Goal: Task Accomplishment & Management: Complete application form

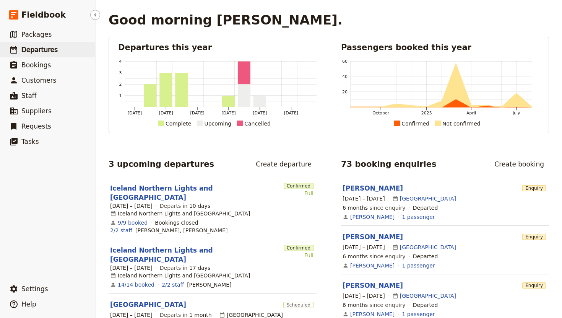
click at [42, 53] on span "Departures" at bounding box center [39, 50] width 36 height 8
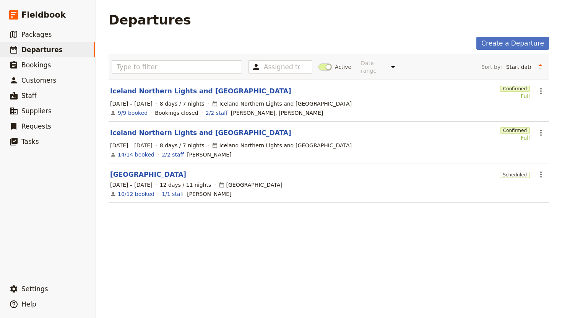
click at [174, 87] on link "Iceland Northern Lights and [GEOGRAPHIC_DATA]" at bounding box center [200, 90] width 181 height 9
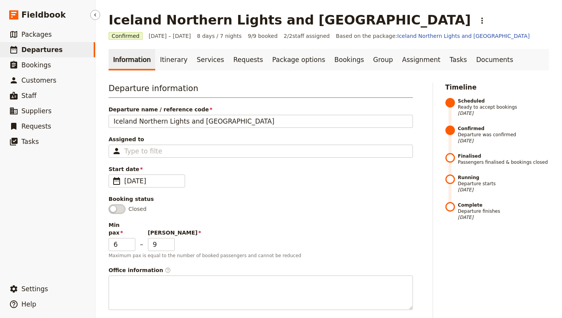
click at [46, 50] on span "Departures" at bounding box center [41, 50] width 41 height 8
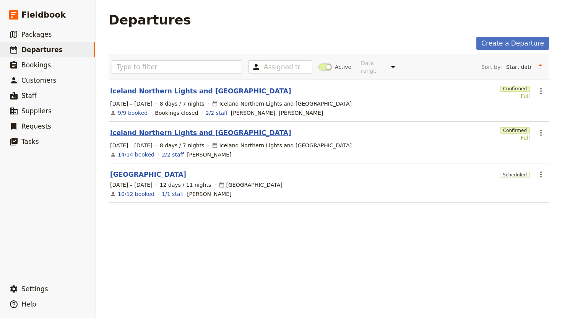
click at [167, 128] on link "Iceland Northern Lights and [GEOGRAPHIC_DATA]" at bounding box center [200, 132] width 181 height 9
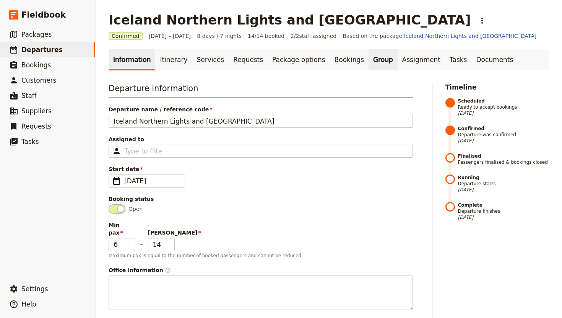
click at [368, 57] on link "Group" at bounding box center [382, 59] width 29 height 21
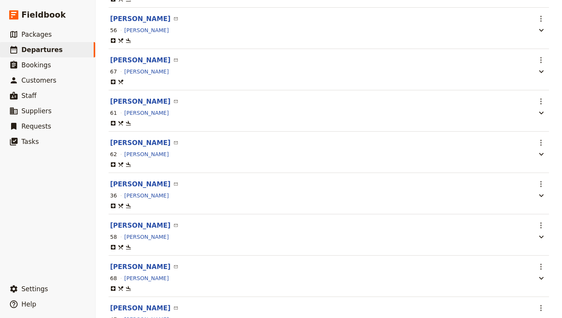
scroll to position [226, 0]
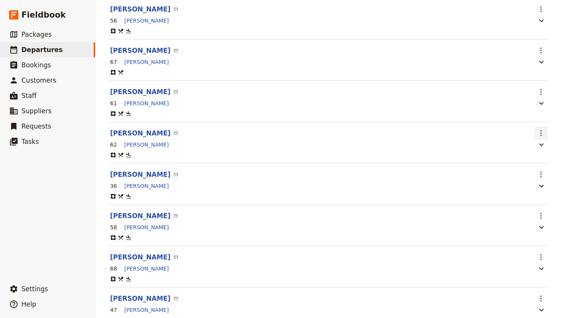
click at [540, 134] on icon "Actions" at bounding box center [541, 133] width 2 height 6
click at [477, 141] on div "62 [PERSON_NAME]" at bounding box center [320, 144] width 423 height 9
click at [543, 131] on icon "Actions" at bounding box center [540, 132] width 9 height 9
click at [529, 152] on span "Go to passenger profile" at bounding box center [511, 152] width 63 height 8
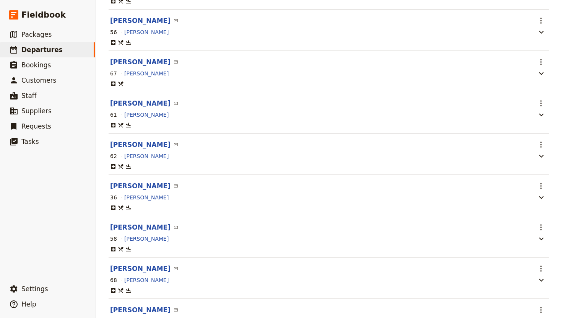
scroll to position [218, 0]
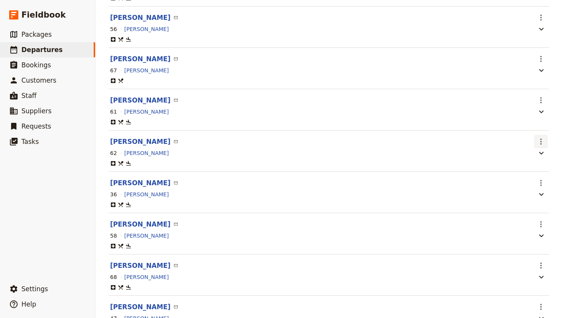
click at [539, 143] on icon "Actions" at bounding box center [540, 141] width 9 height 9
click at [523, 170] on span "Edit passenger" at bounding box center [511, 171] width 63 height 8
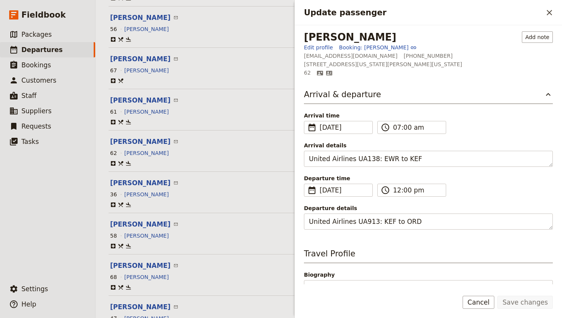
click at [177, 96] on section "[PERSON_NAME] ​ ​ 61 [PERSON_NAME]" at bounding box center [329, 109] width 440 height 41
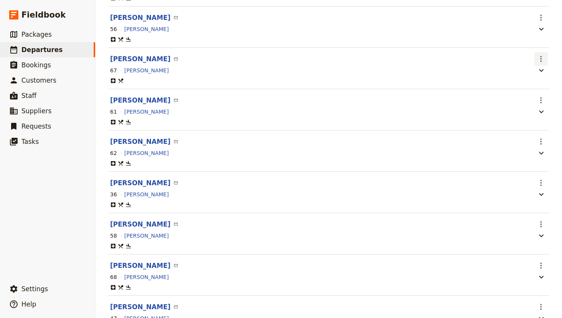
click at [545, 60] on icon "Actions" at bounding box center [540, 58] width 9 height 9
click at [522, 88] on span "Edit passenger" at bounding box center [511, 87] width 63 height 8
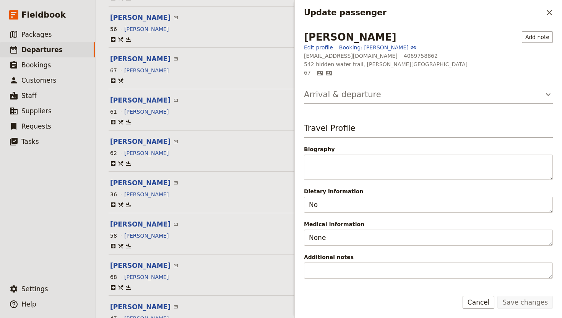
click at [351, 96] on h3 "Arrival & departure" at bounding box center [342, 94] width 77 height 11
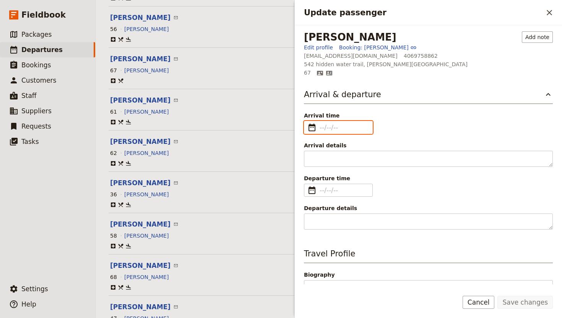
click at [341, 128] on input "Arrival time ​" at bounding box center [343, 127] width 48 height 9
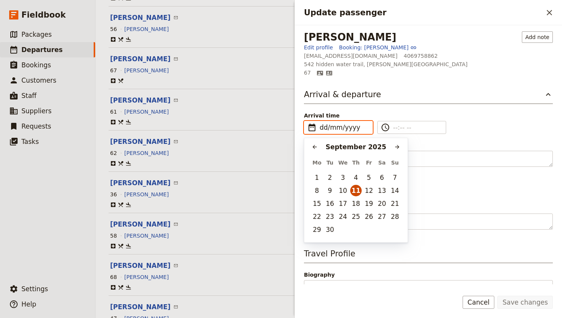
click at [355, 193] on button "11" at bounding box center [355, 190] width 11 height 11
type input "[DATE]"
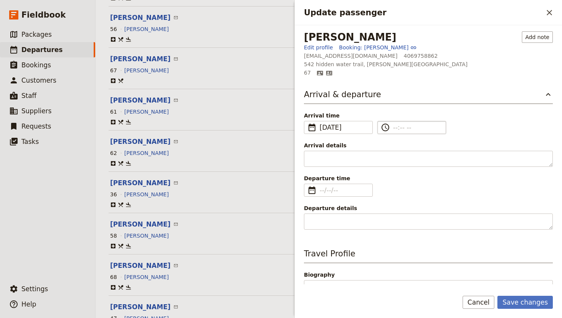
click at [396, 128] on input "​" at bounding box center [417, 127] width 48 height 9
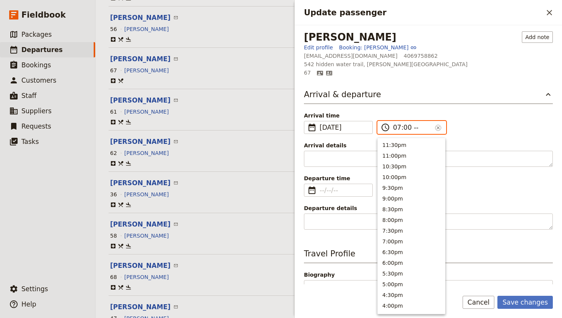
type input "07:00 am"
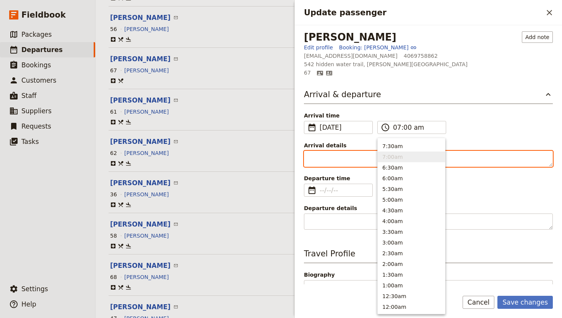
click at [333, 162] on textarea "Arrival details" at bounding box center [428, 159] width 249 height 16
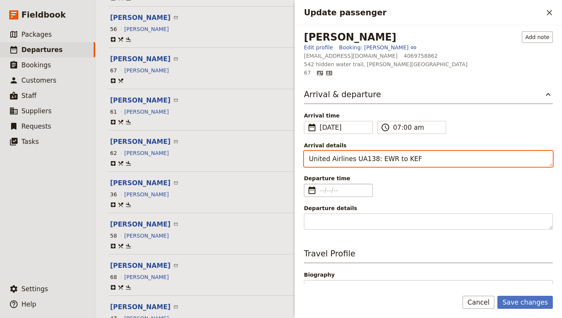
type textarea "United Airlines UA138: EWR to KEF"
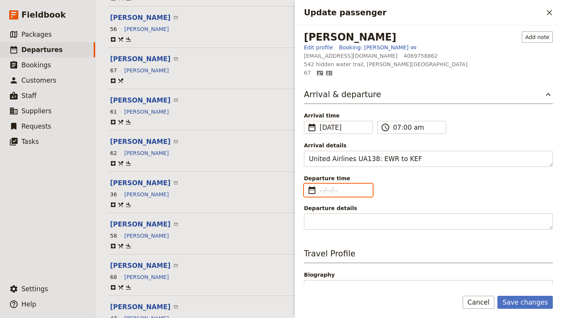
click at [332, 190] on input "Departure time ​" at bounding box center [343, 189] width 48 height 9
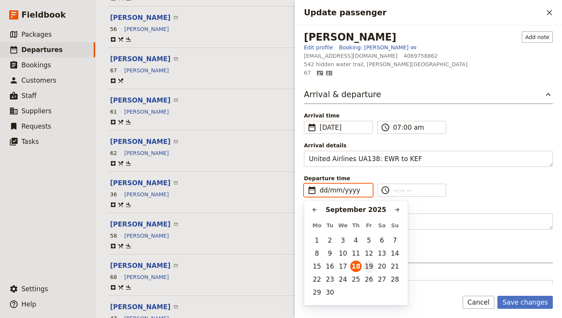
click at [368, 265] on button "19" at bounding box center [368, 265] width 11 height 11
type input "[DATE]"
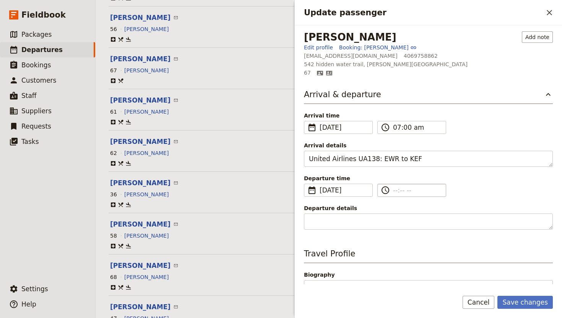
click at [394, 192] on input "​" at bounding box center [417, 189] width 48 height 9
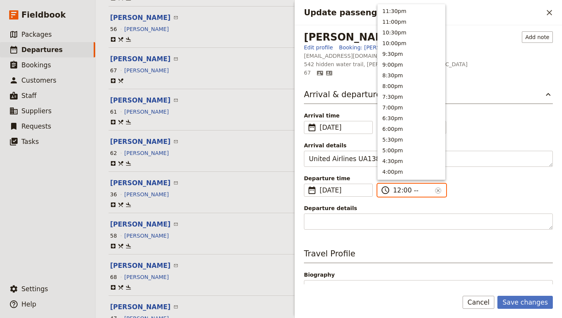
type input "12:00 pm"
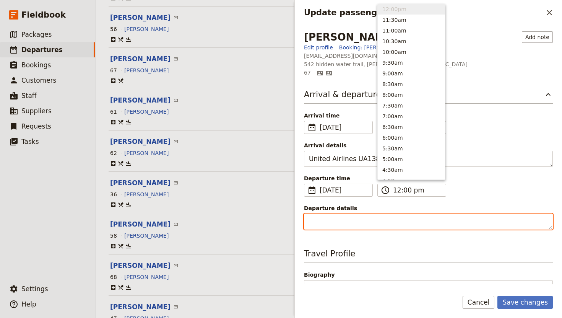
click at [319, 222] on textarea "Departure details" at bounding box center [428, 221] width 249 height 16
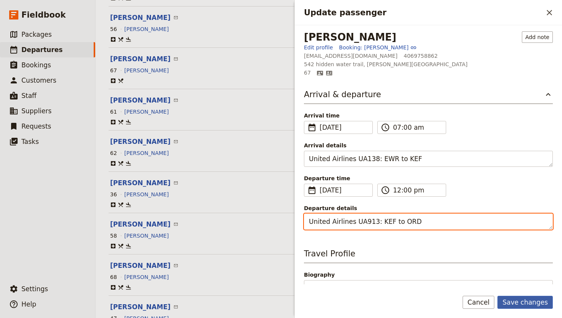
type textarea "United Airlines UA913: KEF to ORD"
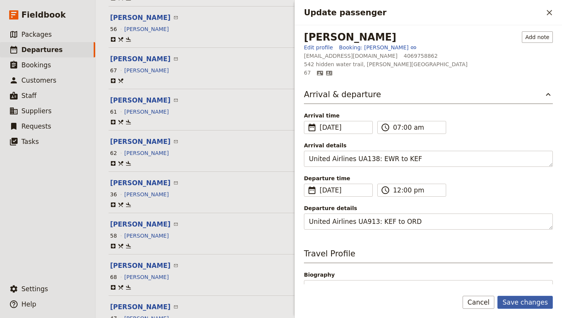
click at [526, 302] on button "Save changes" at bounding box center [524, 301] width 55 height 13
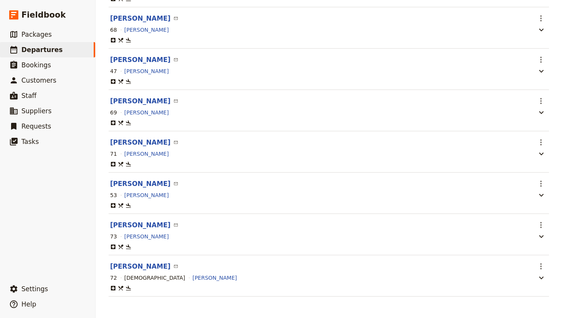
scroll to position [0, 0]
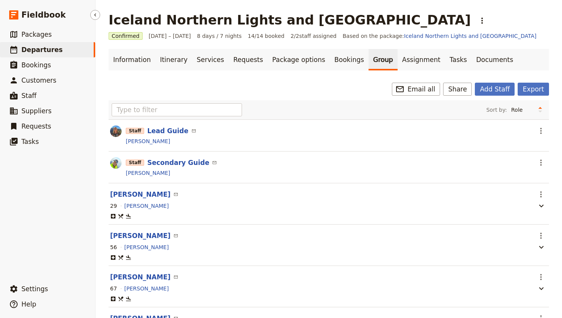
click at [50, 48] on span "Departures" at bounding box center [41, 50] width 41 height 8
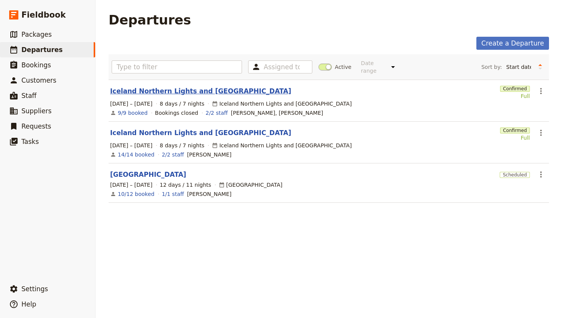
click at [152, 86] on link "Iceland Northern Lights and [GEOGRAPHIC_DATA]" at bounding box center [200, 90] width 181 height 9
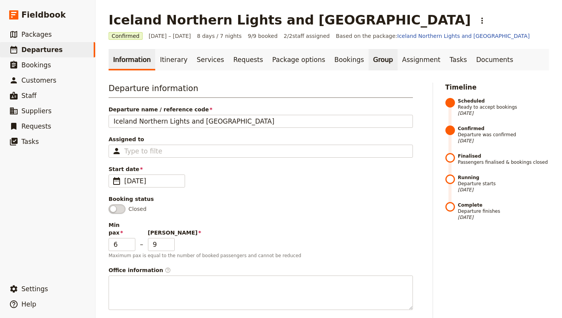
click at [368, 55] on link "Group" at bounding box center [382, 59] width 29 height 21
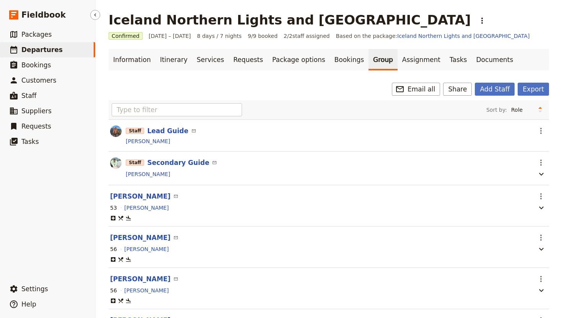
click at [39, 46] on span "Departures" at bounding box center [41, 50] width 41 height 8
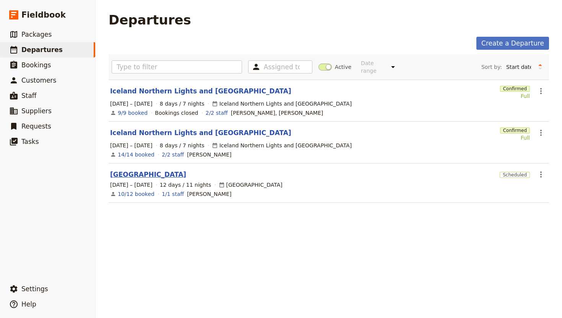
click at [124, 170] on link "[GEOGRAPHIC_DATA]" at bounding box center [148, 174] width 76 height 9
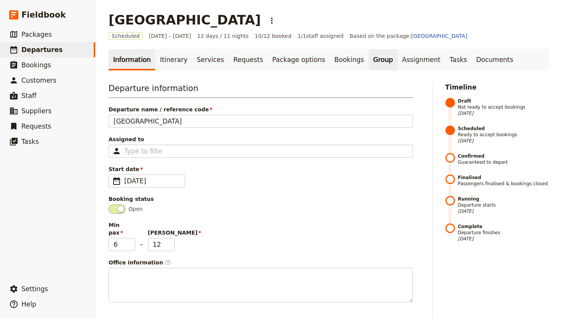
click at [368, 63] on link "Group" at bounding box center [382, 59] width 29 height 21
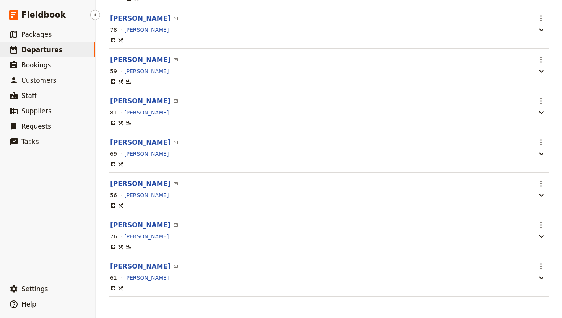
scroll to position [272, 0]
click at [540, 266] on icon "Actions" at bounding box center [540, 265] width 9 height 9
click at [496, 298] on button "Edit passenger" at bounding box center [511, 293] width 72 height 11
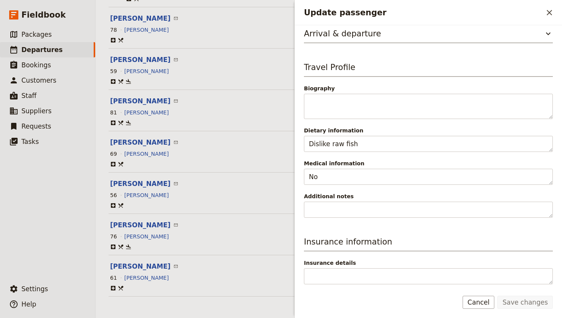
scroll to position [0, 0]
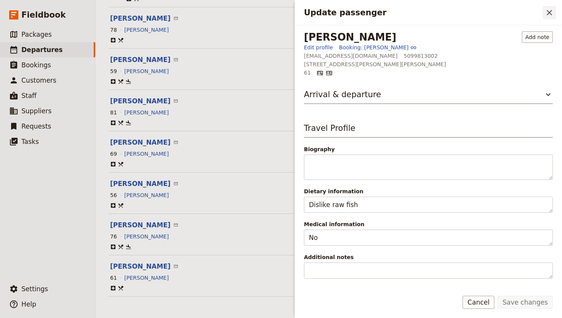
click at [549, 10] on icon "Close drawer" at bounding box center [549, 12] width 9 height 9
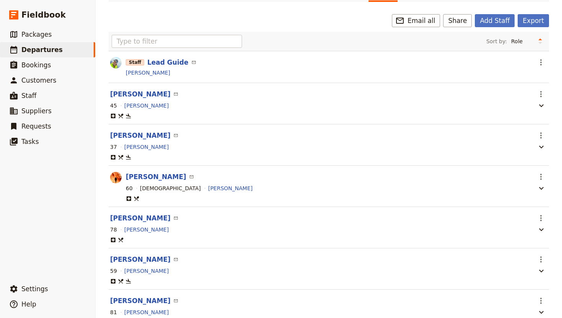
scroll to position [47, 0]
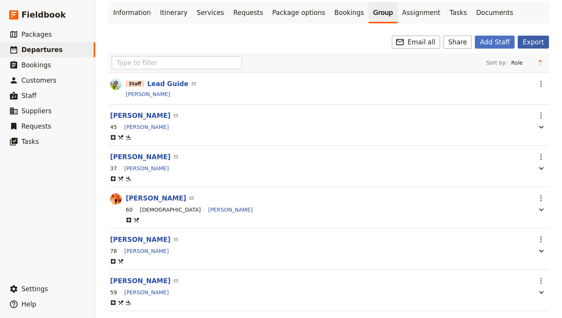
click at [540, 42] on button "Export" at bounding box center [532, 42] width 31 height 13
click at [501, 22] on ul "Information Itinerary Services Requests Package options Bookings Group Assignme…" at bounding box center [329, 12] width 440 height 21
click at [346, 51] on div "​ Email all Share Add Staff Export Sort by: Role Name Age Gender Staff Lead Gui…" at bounding box center [329, 281] width 440 height 491
click at [330, 12] on link "Bookings" at bounding box center [349, 12] width 39 height 21
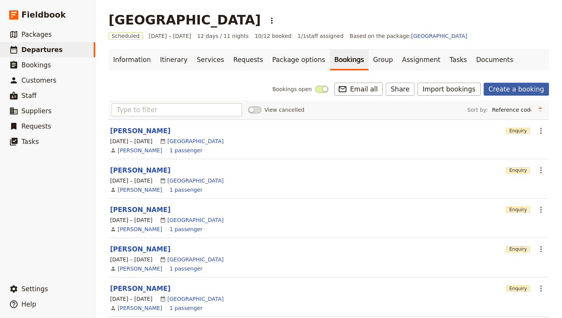
click at [510, 86] on link "Create a booking" at bounding box center [515, 89] width 65 height 13
click at [449, 91] on button "Import bookings" at bounding box center [448, 89] width 63 height 13
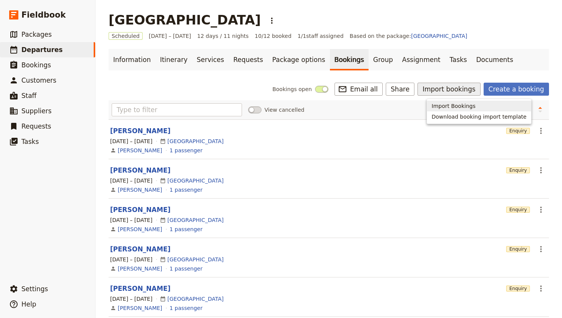
click at [454, 105] on span "Import Bookings" at bounding box center [453, 106] width 44 height 8
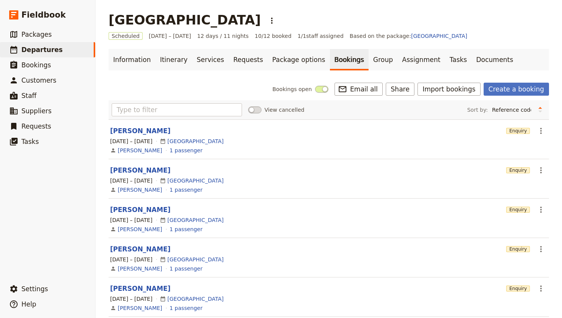
select select "YMD"
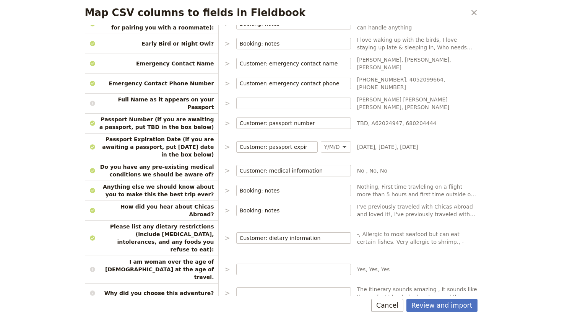
scroll to position [413, 0]
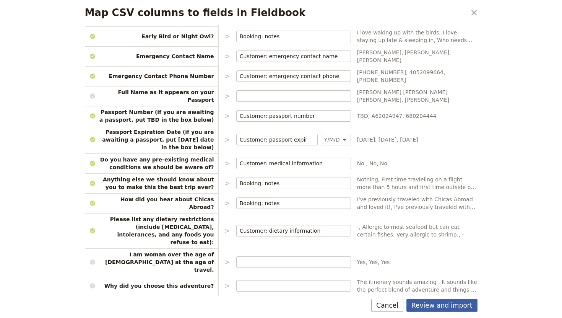
click at [450, 305] on button "Review and import" at bounding box center [441, 304] width 71 height 13
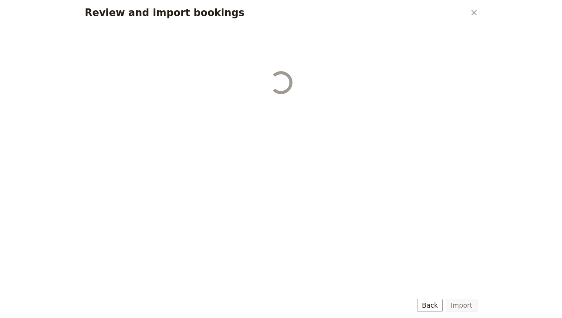
scroll to position [0, 0]
select select "6864135f71fec482511e3316"
select select "67c63621f45e6e489aa54c64"
select select "67c62e91f45e6e489aa54809"
select select "68655a1187219880dab06f05"
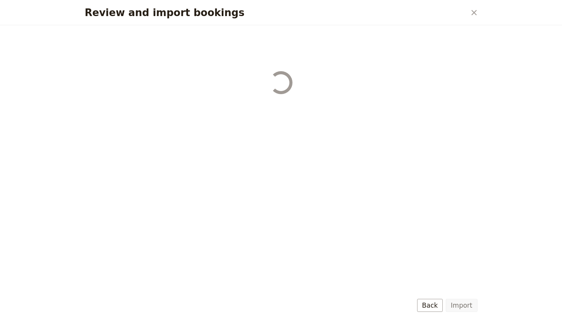
select select "68655a1187219880dab06f08"
select select "68655a1187219880dab06f0b"
select select "67c8c02289696b20b0fcc39c"
select select "68655a1187219880dab06f11"
select select "68655a1187219880dab06f14"
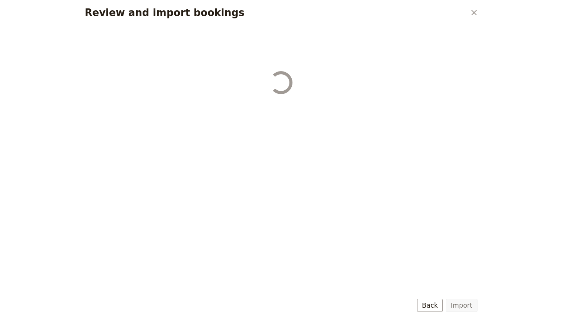
select select "68655a1187219880dab06f17"
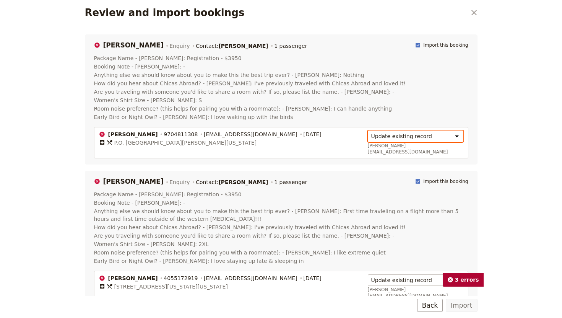
click at [458, 135] on select "Create new record Update existing record" at bounding box center [416, 135] width 96 height 11
click at [457, 136] on select "Create new record Update existing record" at bounding box center [416, 135] width 96 height 11
click at [456, 136] on select "Create new record Update existing record" at bounding box center [416, 135] width 96 height 11
select select "6864135f71fec482511e3316"
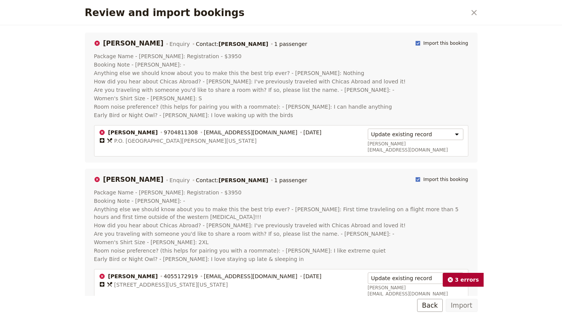
click at [420, 44] on polygon "Review and import bookings" at bounding box center [418, 42] width 3 height 3
click at [415, 40] on input "Import this booking" at bounding box center [415, 40] width 0 height 0
checkbox input "false"
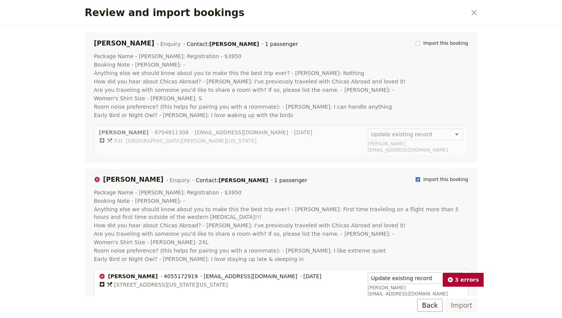
click at [420, 177] on rect "Review and import bookings" at bounding box center [418, 179] width 4 height 4
click at [415, 176] on input "Import this booking" at bounding box center [415, 176] width 0 height 0
checkbox input "false"
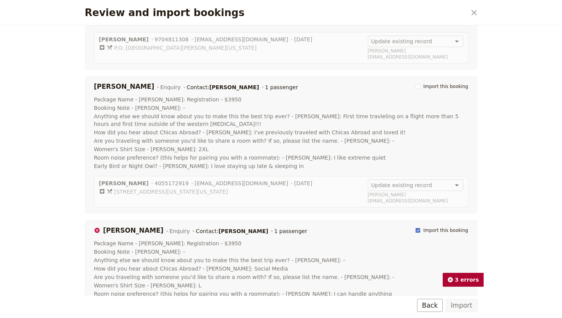
click at [420, 228] on polygon "Review and import bookings" at bounding box center [418, 229] width 3 height 3
click at [415, 227] on input "Import this booking" at bounding box center [415, 227] width 0 height 0
checkbox input "false"
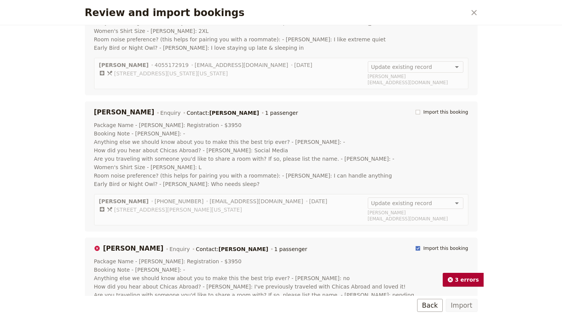
scroll to position [225, 0]
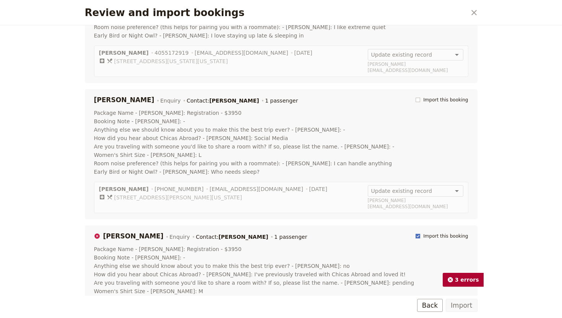
click at [420, 233] on rect "Review and import bookings" at bounding box center [418, 235] width 4 height 4
click at [415, 232] on input "Import this booking" at bounding box center [415, 232] width 0 height 0
checkbox input "false"
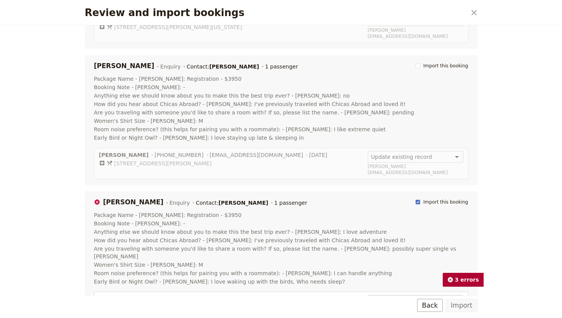
scroll to position [402, 0]
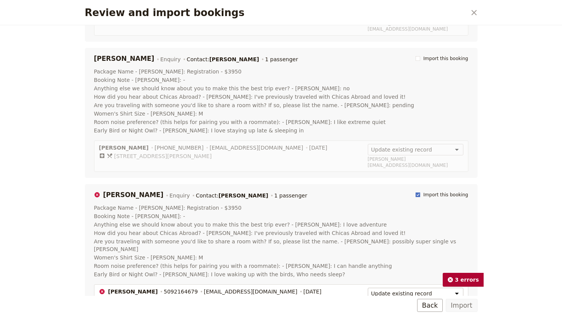
click at [420, 192] on rect "Review and import bookings" at bounding box center [418, 194] width 4 height 4
click at [415, 191] on input "Import this booking" at bounding box center [415, 191] width 0 height 0
checkbox input "false"
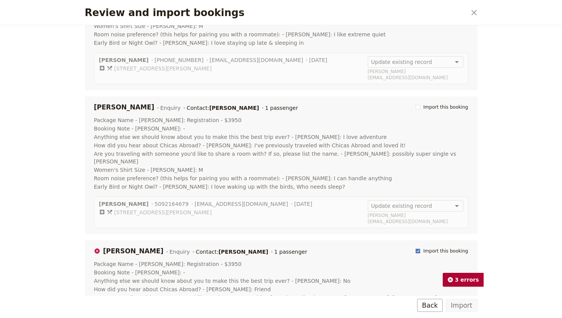
scroll to position [551, 0]
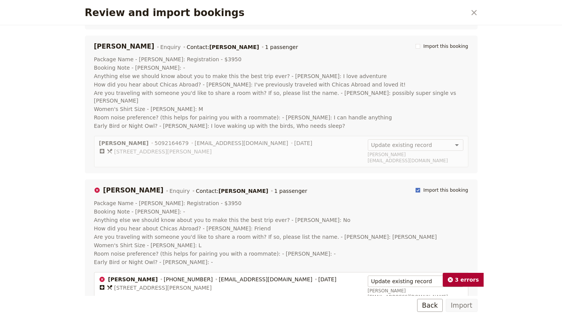
click at [420, 188] on rect "Review and import bookings" at bounding box center [418, 190] width 4 height 4
click at [415, 186] on input "Import this booking" at bounding box center [415, 186] width 0 height 0
checkbox input "false"
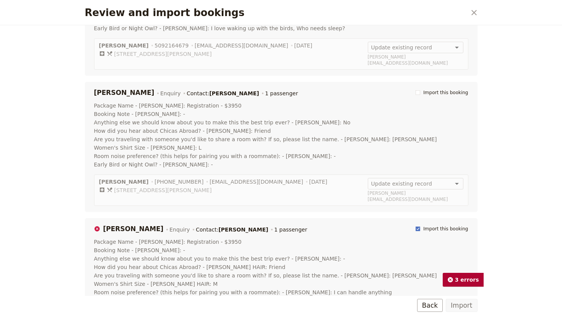
scroll to position [676, 0]
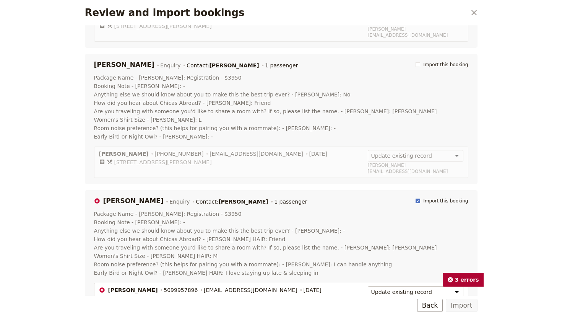
click at [420, 198] on rect "Review and import bookings" at bounding box center [418, 200] width 4 height 4
click at [415, 197] on input "Import this booking" at bounding box center [415, 197] width 0 height 0
checkbox input "false"
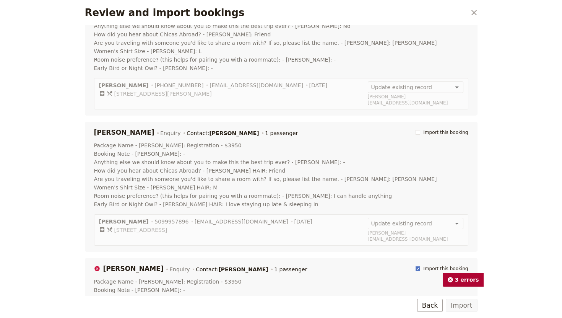
scroll to position [804, 0]
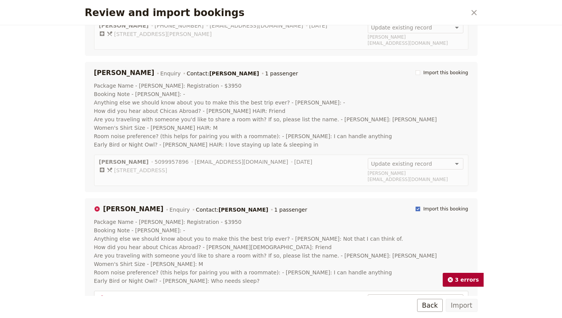
click at [420, 206] on rect "Review and import bookings" at bounding box center [418, 208] width 4 height 4
click at [415, 205] on input "Import this booking" at bounding box center [415, 205] width 0 height 0
checkbox input "false"
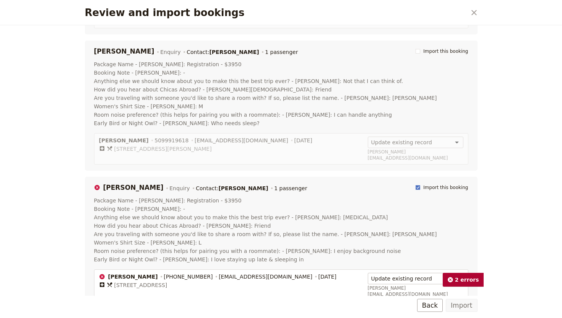
scroll to position [979, 0]
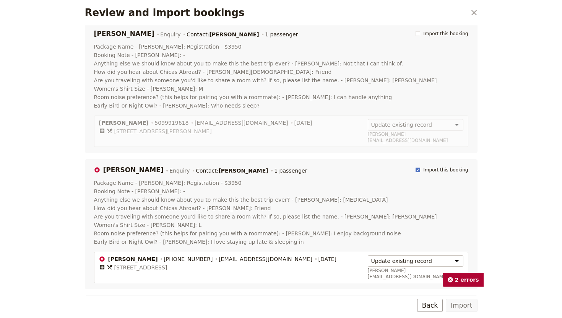
click at [420, 168] on polygon "Review and import bookings" at bounding box center [418, 169] width 3 height 3
click at [415, 166] on input "Import this booking" at bounding box center [415, 166] width 0 height 0
checkbox input "false"
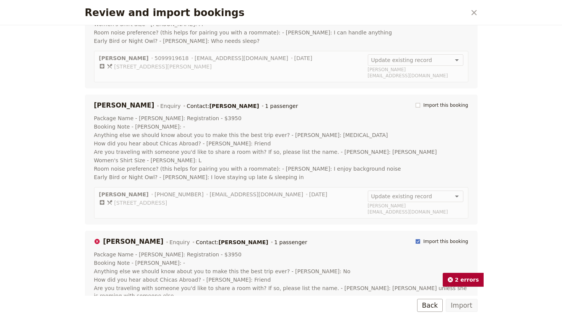
scroll to position [1055, 0]
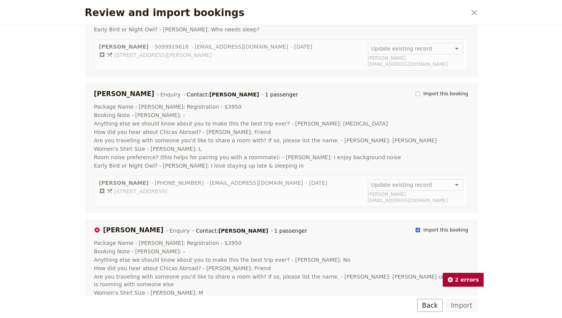
click at [420, 227] on rect "Review and import bookings" at bounding box center [418, 229] width 4 height 4
click at [415, 226] on input "Import this booking" at bounding box center [415, 226] width 0 height 0
checkbox input "false"
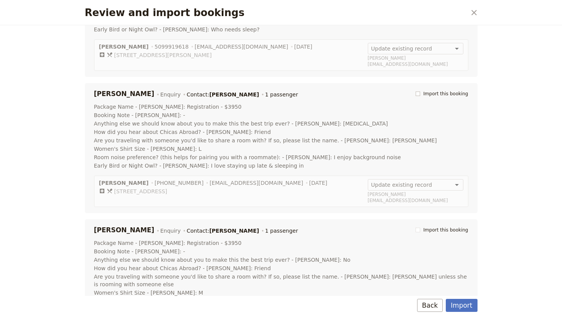
scroll to position [1069, 0]
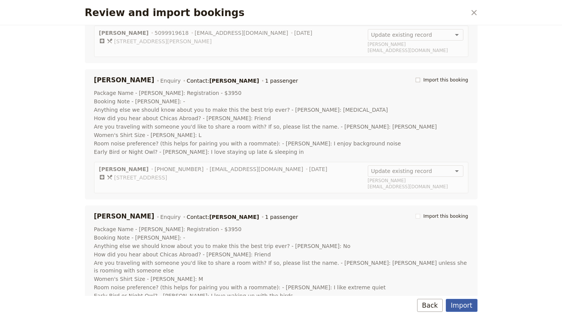
click at [456, 305] on button "Import" at bounding box center [461, 304] width 31 height 13
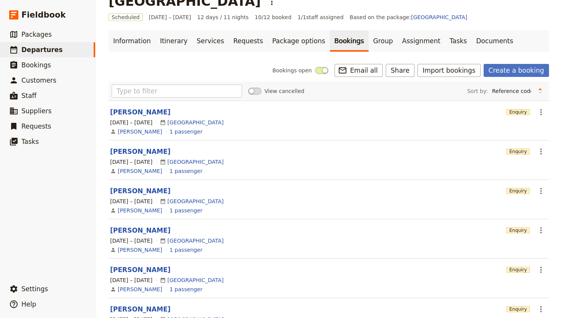
scroll to position [0, 0]
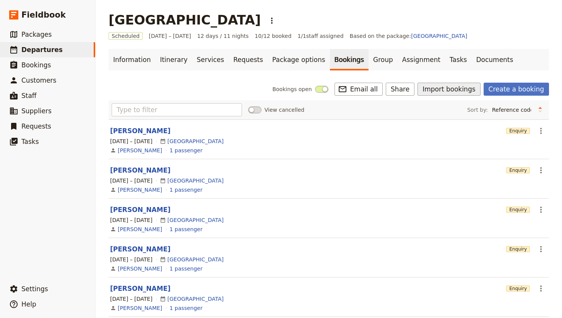
click at [450, 88] on button "Import bookings" at bounding box center [448, 89] width 63 height 13
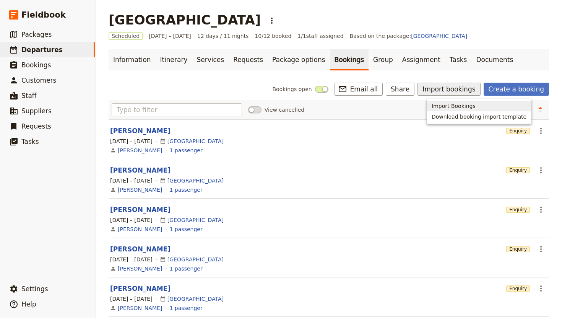
click at [462, 102] on span "Import Bookings" at bounding box center [453, 106] width 44 height 8
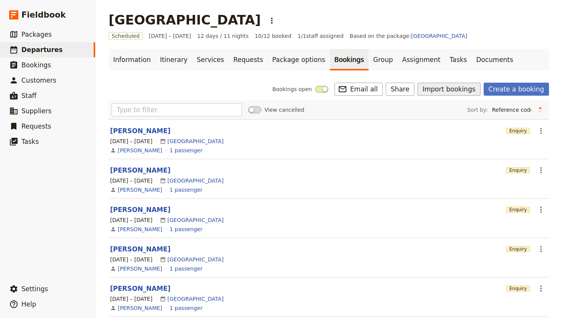
click at [454, 89] on button "Import bookings" at bounding box center [448, 89] width 63 height 13
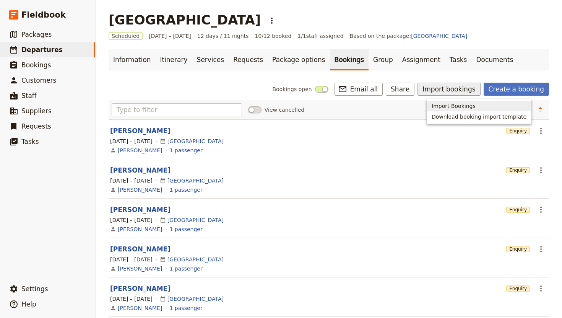
click at [455, 101] on button "Import Bookings" at bounding box center [479, 106] width 104 height 11
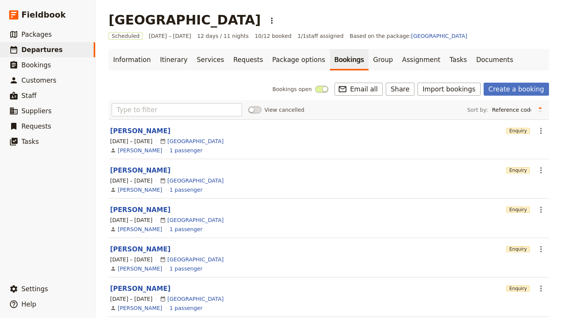
select select "YMD"
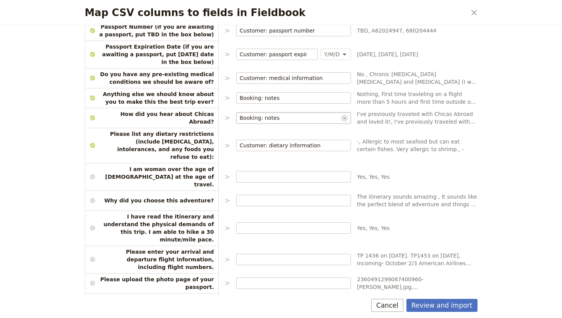
scroll to position [532, 0]
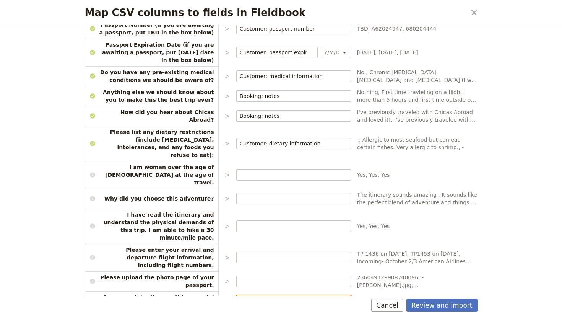
click at [245, 297] on input "Map CSV columns to fields in Fieldbook" at bounding box center [294, 301] width 108 height 8
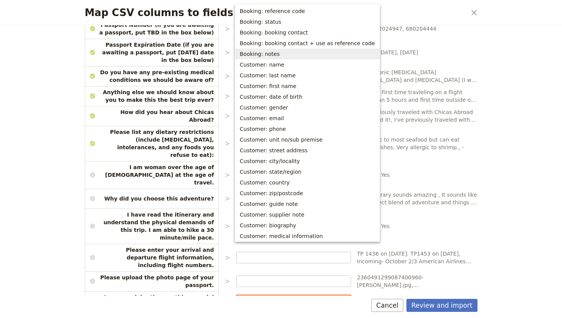
click at [280, 53] on span "Booking: notes" at bounding box center [307, 54] width 135 height 8
type input "Booking: notes"
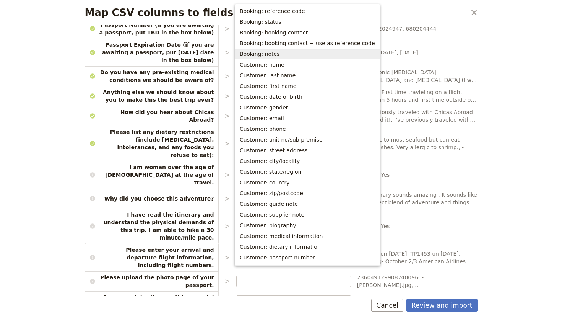
click at [282, 54] on span "Booking: notes" at bounding box center [307, 54] width 135 height 8
type input "Booking: notes"
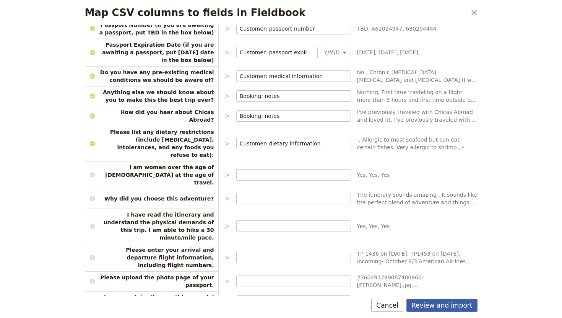
click at [434, 308] on button "Review and import" at bounding box center [441, 304] width 71 height 13
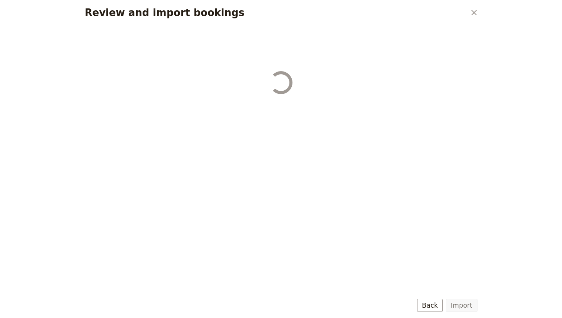
select select "6864135f71fec482511e3316"
select select "67c63621f45e6e489aa54c64"
select select "67c62e91f45e6e489aa54809"
select select "68655a1187219880dab06f05"
select select "68655a1187219880dab06f08"
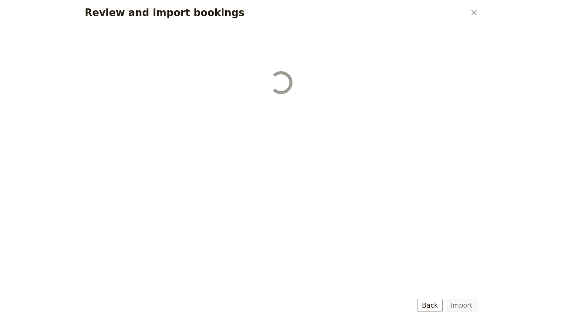
select select "68655a1187219880dab06f0b"
select select "67c8c02289696b20b0fcc39c"
select select "68655a1187219880dab06f11"
select select "68655a1187219880dab06f14"
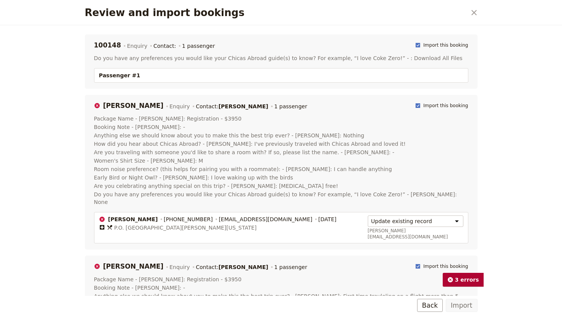
click at [420, 105] on rect "Review and import bookings" at bounding box center [418, 105] width 4 height 4
click at [415, 102] on input "Import this booking" at bounding box center [415, 102] width 0 height 0
checkbox input "false"
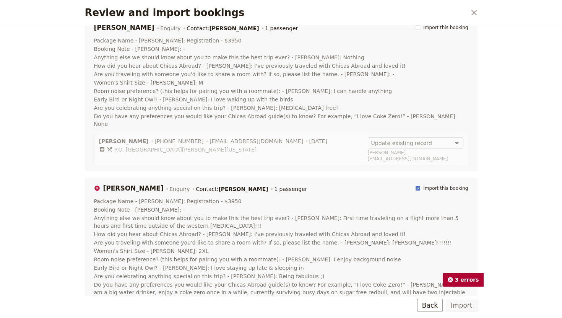
scroll to position [119, 0]
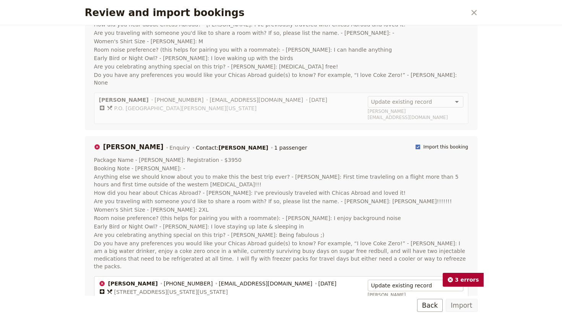
click at [420, 144] on rect "Review and import bookings" at bounding box center [418, 146] width 4 height 4
click at [415, 143] on input "Import this booking" at bounding box center [415, 143] width 0 height 0
checkbox input "false"
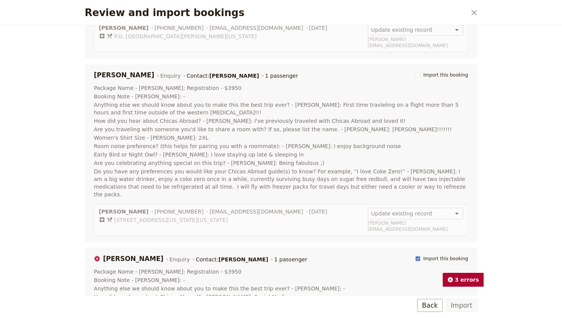
scroll to position [220, 0]
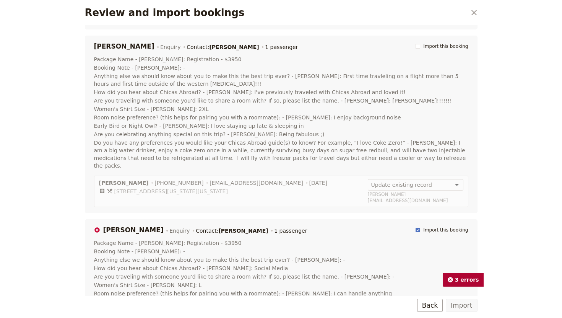
click at [421, 227] on label "Import this booking" at bounding box center [441, 230] width 52 height 6
click at [415, 226] on input "Import this booking" at bounding box center [415, 226] width 0 height 0
checkbox input "false"
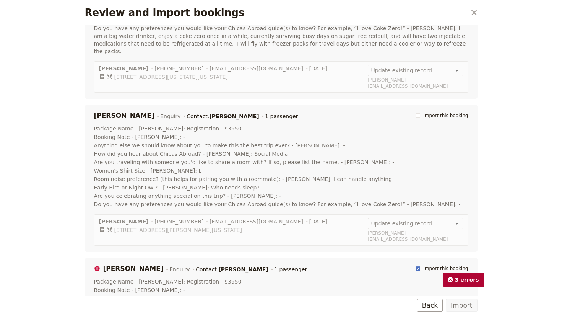
scroll to position [337, 0]
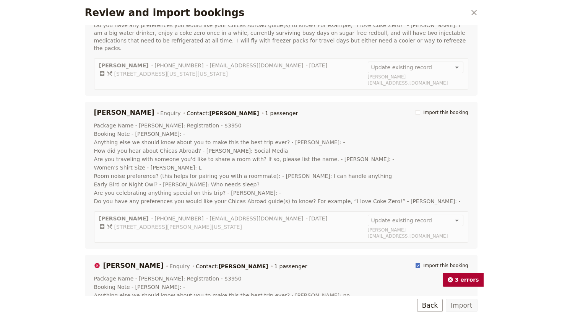
click at [420, 263] on rect "Review and import bookings" at bounding box center [418, 265] width 4 height 4
click at [415, 262] on input "Import this booking" at bounding box center [415, 262] width 0 height 0
checkbox input "false"
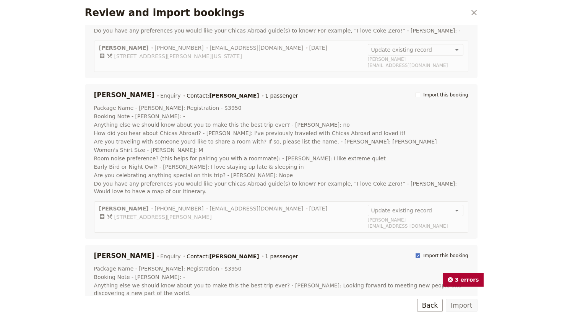
scroll to position [508, 0]
click at [420, 253] on rect "Review and import bookings" at bounding box center [418, 255] width 4 height 4
click at [415, 251] on input "Import this booking" at bounding box center [415, 251] width 0 height 0
click at [420, 253] on rect "Review and import bookings" at bounding box center [418, 255] width 4 height 4
click at [415, 251] on input "Import this booking" at bounding box center [415, 251] width 0 height 0
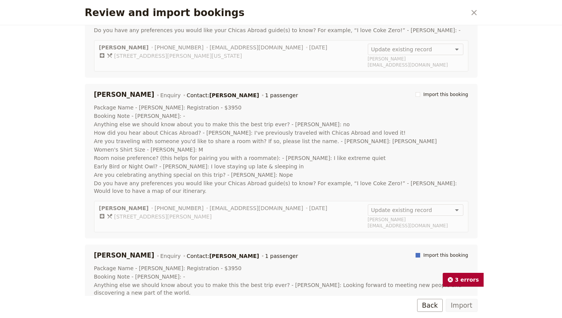
checkbox input "true"
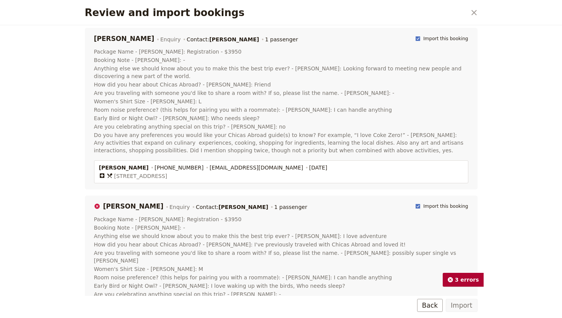
scroll to position [725, 0]
click at [420, 203] on rect "Review and import bookings" at bounding box center [418, 205] width 4 height 4
click at [415, 202] on input "Import this booking" at bounding box center [415, 202] width 0 height 0
checkbox input "false"
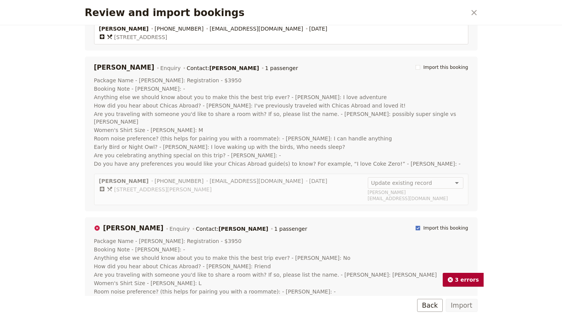
scroll to position [866, 0]
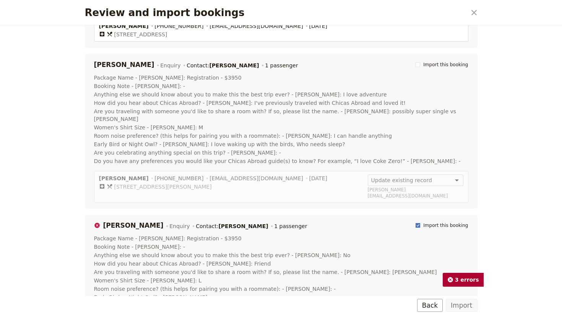
click at [420, 223] on rect "Review and import bookings" at bounding box center [418, 225] width 4 height 4
click at [415, 222] on input "Import this booking" at bounding box center [415, 222] width 0 height 0
checkbox input "false"
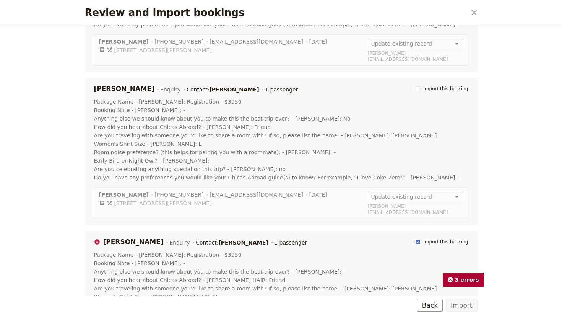
scroll to position [1005, 0]
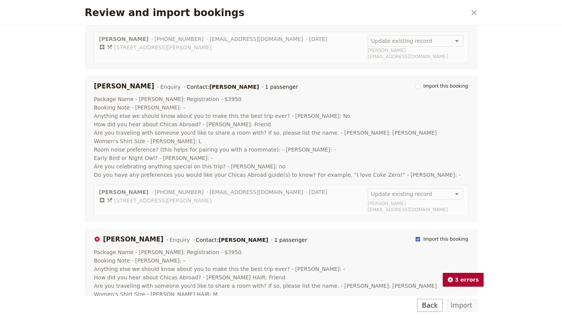
click at [420, 237] on rect "Review and import bookings" at bounding box center [418, 239] width 4 height 4
click at [415, 235] on input "Import this booking" at bounding box center [415, 235] width 0 height 0
checkbox input "false"
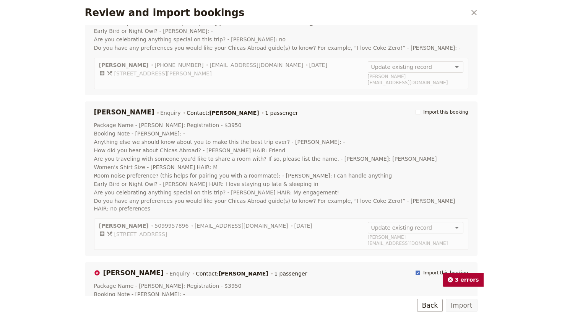
scroll to position [1136, 0]
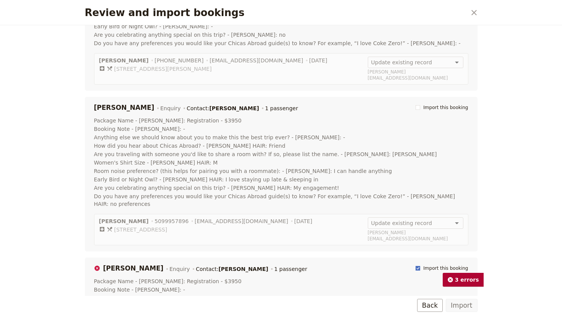
click at [420, 266] on polygon "Review and import bookings" at bounding box center [418, 267] width 3 height 3
click at [415, 264] on input "Import this booking" at bounding box center [415, 264] width 0 height 0
checkbox input "false"
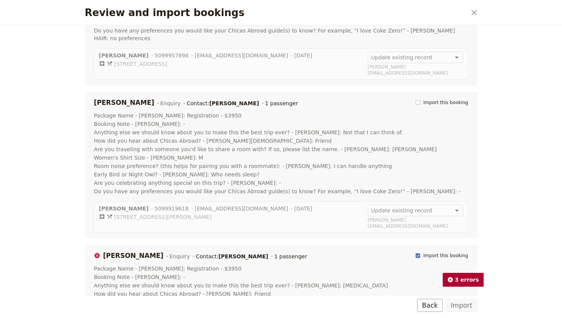
scroll to position [1306, 0]
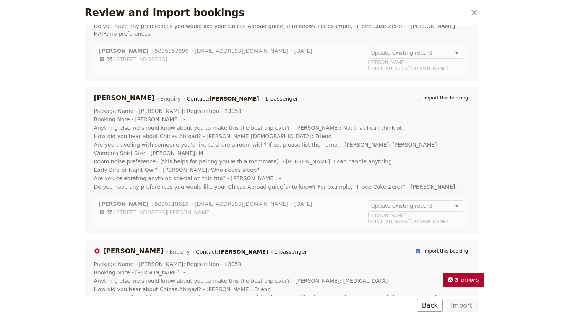
click at [420, 248] on rect "Review and import bookings" at bounding box center [418, 250] width 4 height 4
click at [415, 247] on input "Import this booking" at bounding box center [415, 247] width 0 height 0
checkbox input "false"
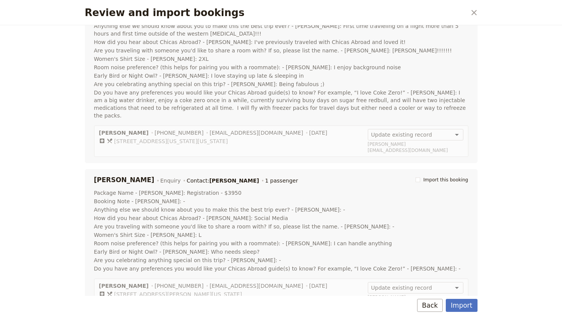
scroll to position [0, 0]
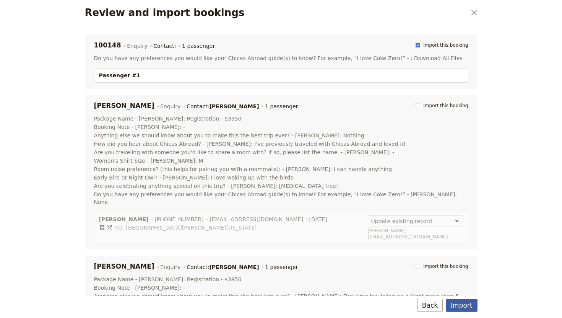
click at [461, 305] on button "Import" at bounding box center [461, 304] width 31 height 13
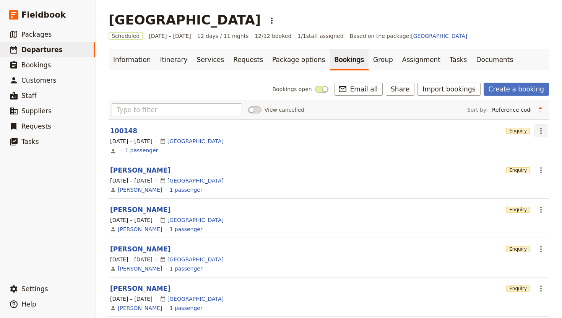
click at [539, 129] on icon "Actions" at bounding box center [540, 130] width 9 height 9
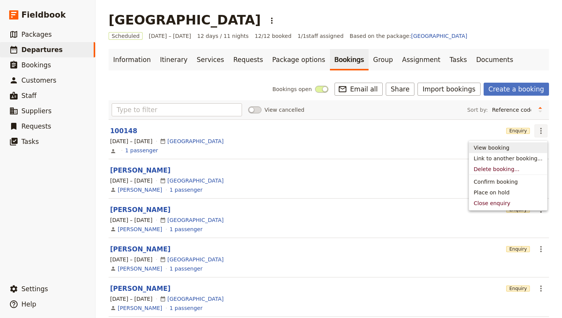
click at [500, 147] on span "View booking" at bounding box center [491, 148] width 36 height 8
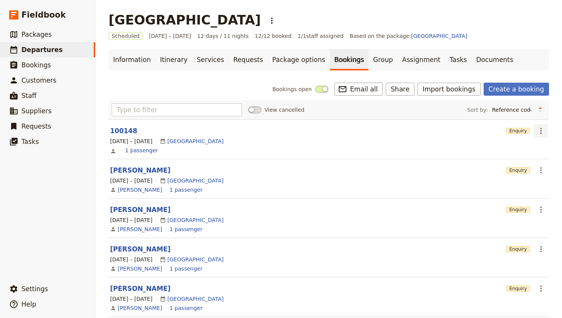
click at [540, 135] on icon "Actions" at bounding box center [540, 130] width 9 height 9
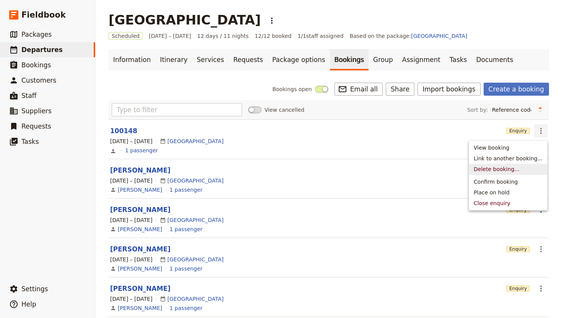
click at [512, 170] on span "Delete booking..." at bounding box center [496, 169] width 46 height 8
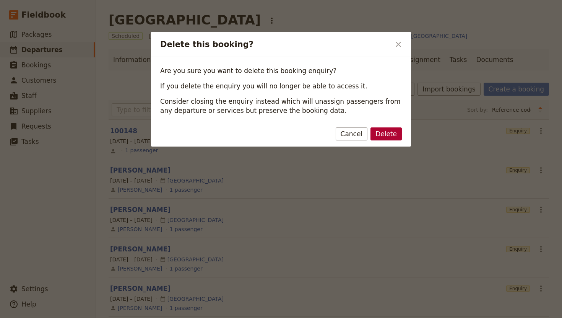
click at [387, 138] on button "Delete" at bounding box center [385, 133] width 31 height 13
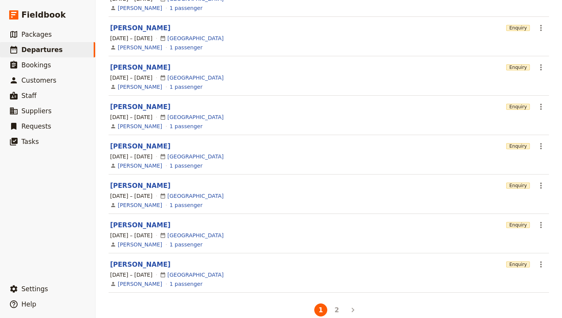
scroll to position [233, 0]
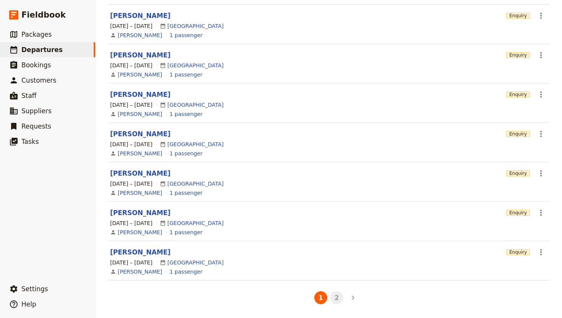
click at [336, 298] on button "2" at bounding box center [336, 297] width 13 height 13
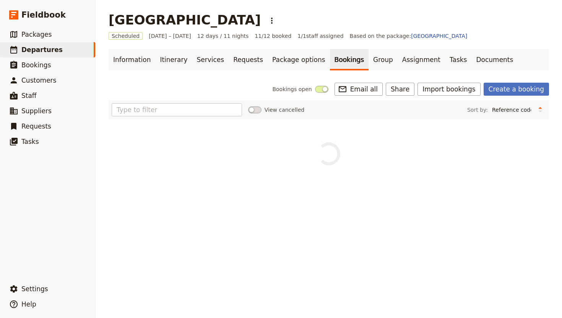
scroll to position [0, 0]
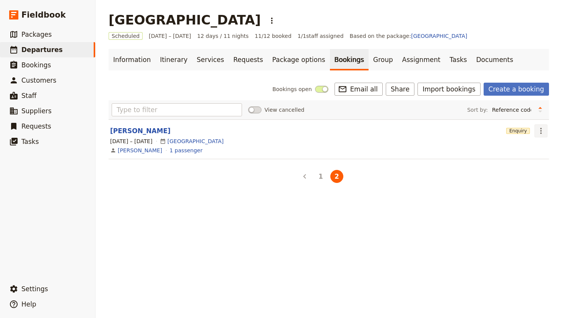
click at [539, 130] on icon "Actions" at bounding box center [540, 130] width 9 height 9
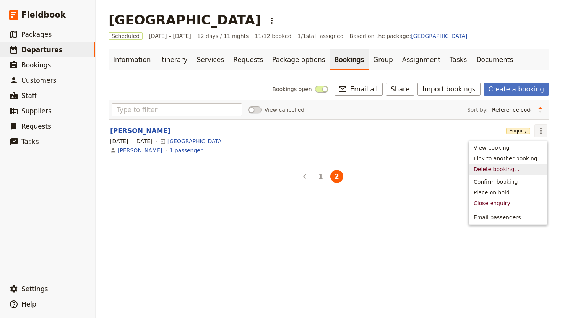
click at [508, 171] on span "Delete booking..." at bounding box center [496, 169] width 46 height 8
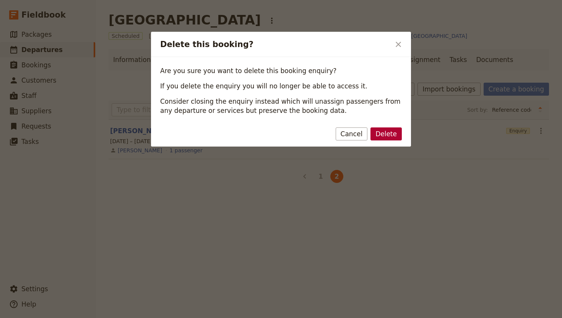
click at [391, 133] on button "Delete" at bounding box center [385, 133] width 31 height 13
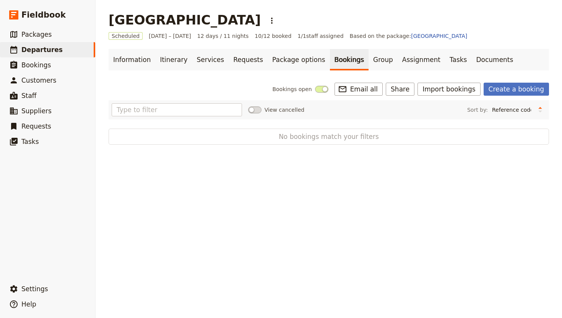
click at [331, 62] on link "Bookings" at bounding box center [349, 59] width 39 height 21
click at [368, 59] on link "Group" at bounding box center [382, 59] width 29 height 21
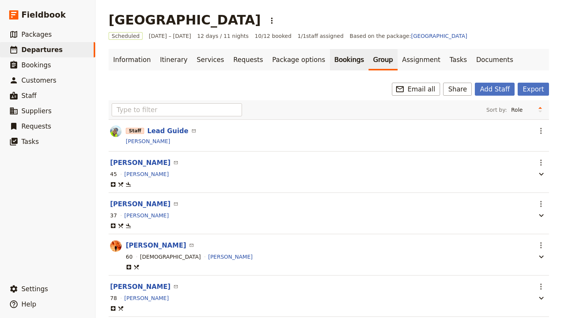
click at [330, 59] on link "Bookings" at bounding box center [349, 59] width 39 height 21
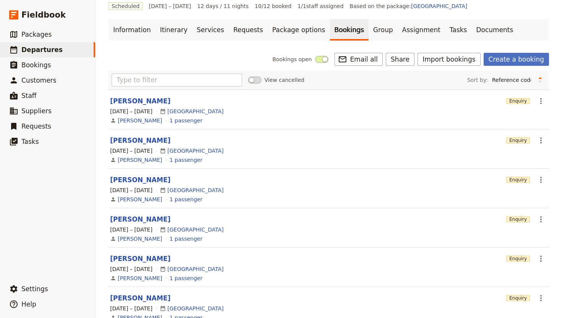
scroll to position [7, 0]
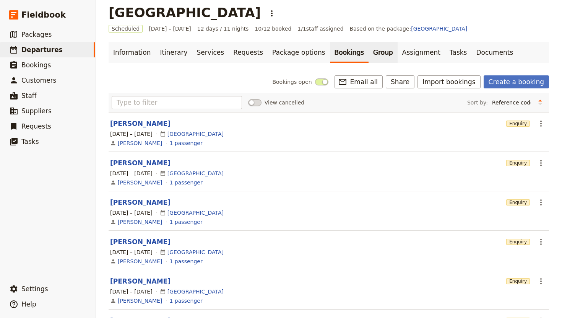
click at [368, 54] on link "Group" at bounding box center [382, 52] width 29 height 21
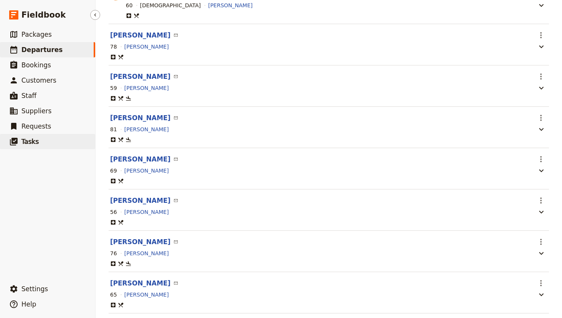
scroll to position [272, 0]
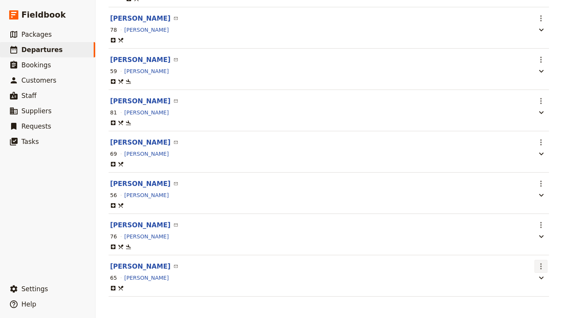
click at [541, 265] on icon "Actions" at bounding box center [541, 266] width 2 height 6
click at [511, 290] on span "Edit passenger" at bounding box center [500, 293] width 40 height 8
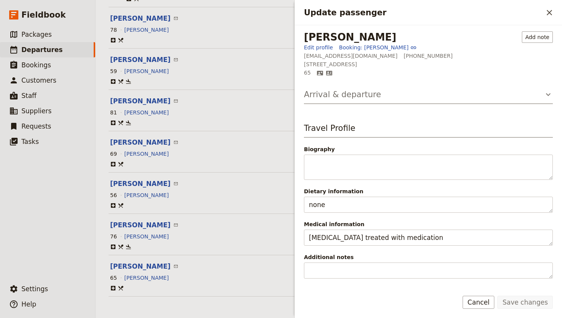
click at [339, 96] on h3 "Arrival & departure" at bounding box center [342, 94] width 77 height 11
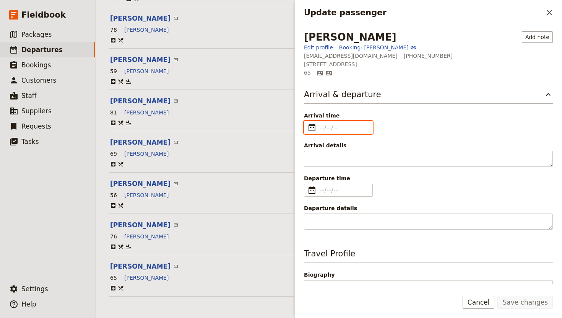
click at [338, 125] on input "Arrival time ​" at bounding box center [343, 127] width 48 height 9
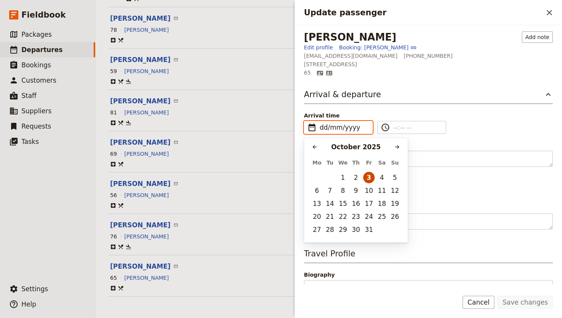
click at [368, 176] on button "3" at bounding box center [368, 177] width 11 height 11
type input "[DATE]"
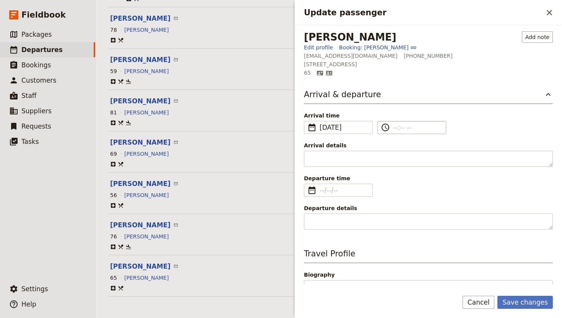
click at [396, 132] on label "​" at bounding box center [411, 127] width 69 height 13
click at [396, 132] on input "​" at bounding box center [417, 127] width 48 height 9
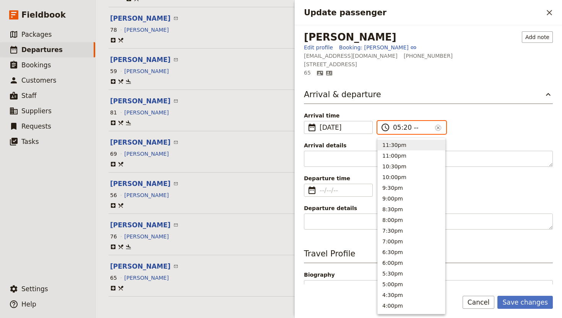
type input "05:20 pm"
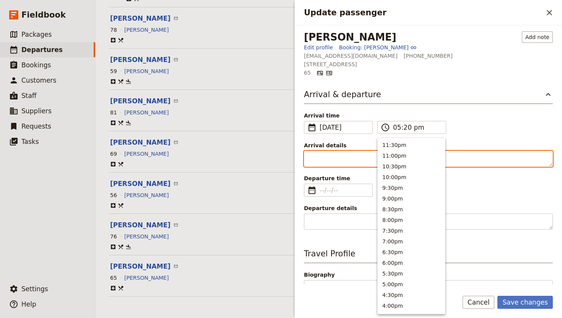
click at [353, 154] on textarea "Arrival details" at bounding box center [428, 159] width 249 height 16
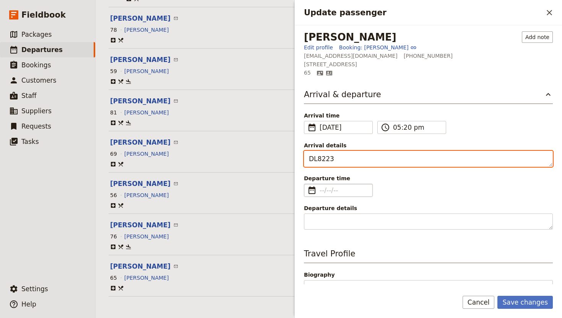
type textarea "DL8223"
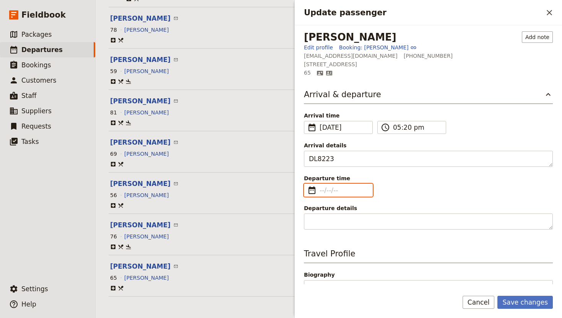
click at [321, 188] on input "Departure time ​" at bounding box center [343, 189] width 48 height 9
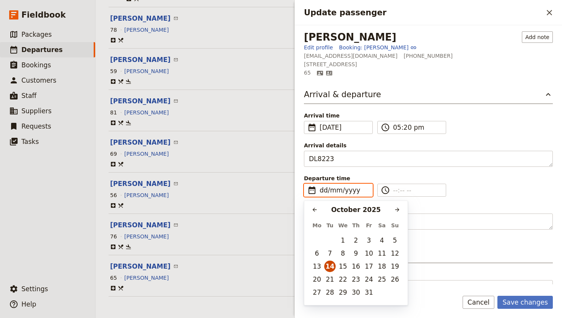
click at [332, 264] on button "14" at bounding box center [329, 265] width 11 height 11
type input "[DATE]"
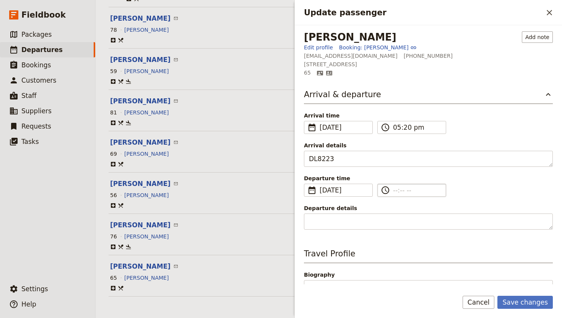
click at [394, 189] on input "​" at bounding box center [417, 189] width 48 height 9
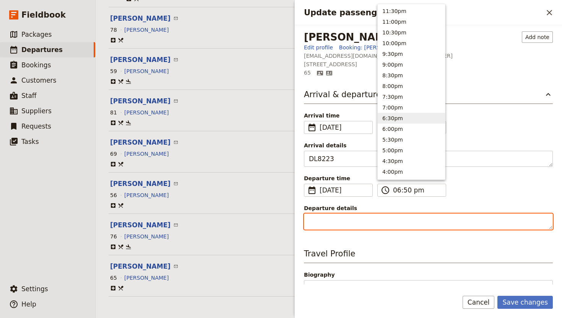
click at [335, 226] on textarea "Departure details" at bounding box center [428, 221] width 249 height 16
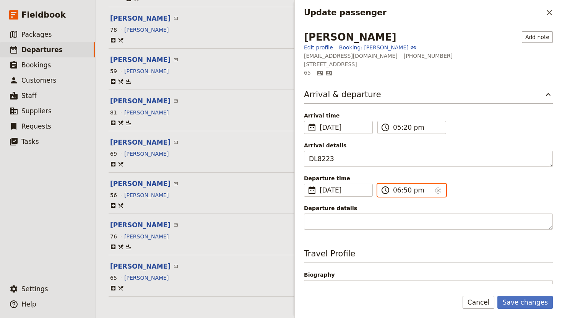
click at [417, 189] on input "06:50 pm" at bounding box center [412, 189] width 39 height 9
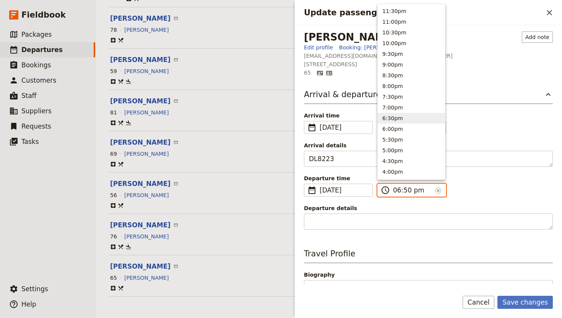
type input "06:50 am"
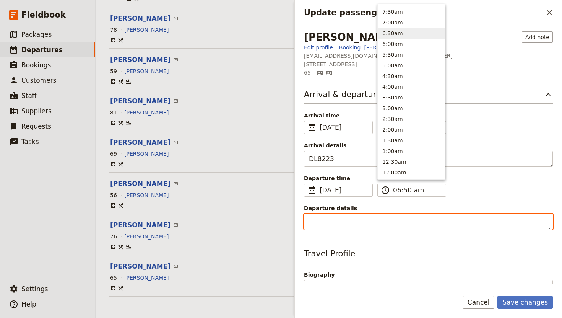
click at [355, 221] on textarea "Departure details" at bounding box center [428, 221] width 249 height 16
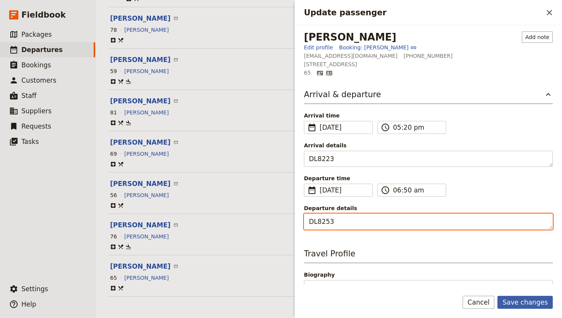
type textarea "DL8253"
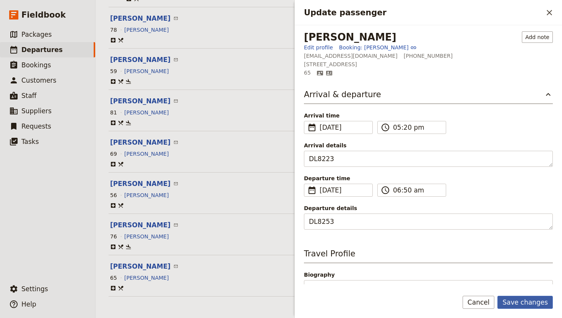
click at [531, 301] on button "Save changes" at bounding box center [524, 301] width 55 height 13
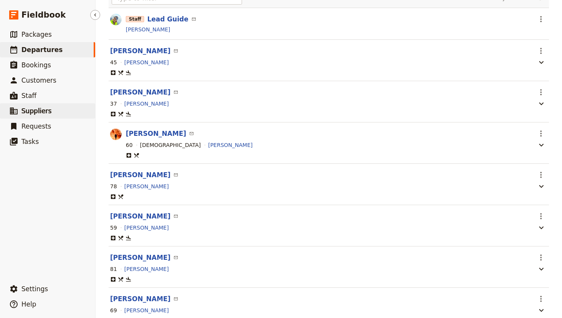
scroll to position [113, 0]
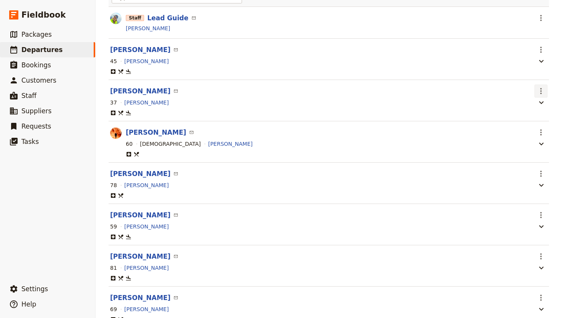
click at [541, 91] on icon "Actions" at bounding box center [540, 90] width 9 height 9
click at [513, 120] on span "Edit passenger" at bounding box center [500, 119] width 40 height 8
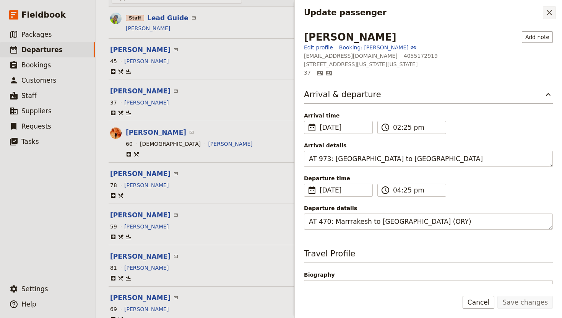
click at [550, 15] on icon "Close drawer" at bounding box center [549, 12] width 9 height 9
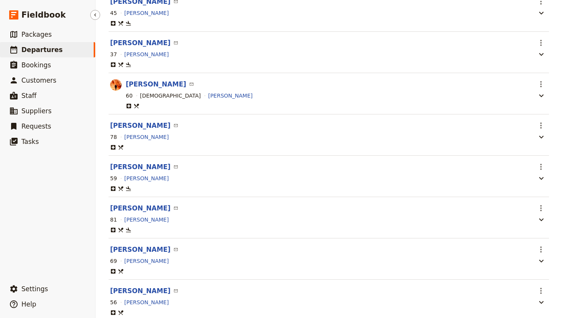
scroll to position [173, 0]
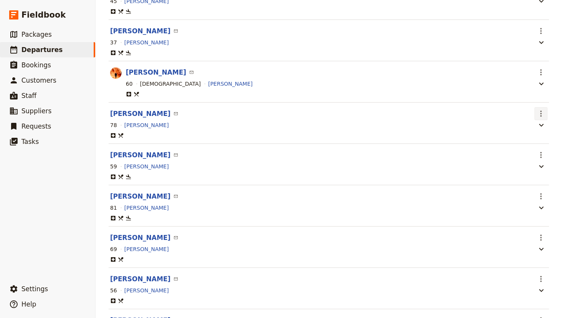
click at [539, 113] on icon "Actions" at bounding box center [540, 113] width 9 height 9
click at [516, 139] on span "Edit passenger" at bounding box center [500, 142] width 40 height 8
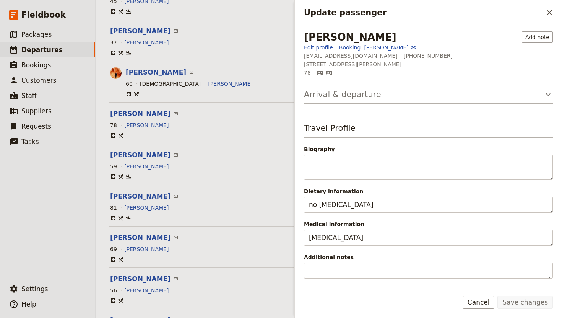
click at [351, 89] on h3 "Arrival & departure" at bounding box center [342, 94] width 77 height 11
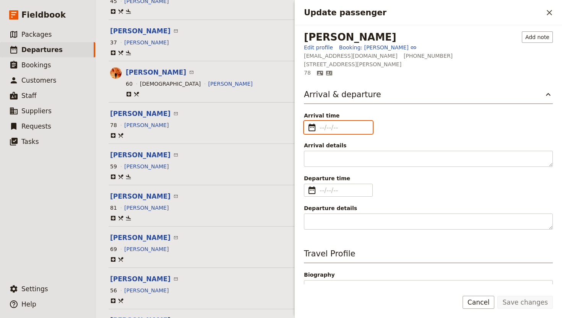
click at [341, 125] on input "Arrival time ​" at bounding box center [343, 127] width 48 height 9
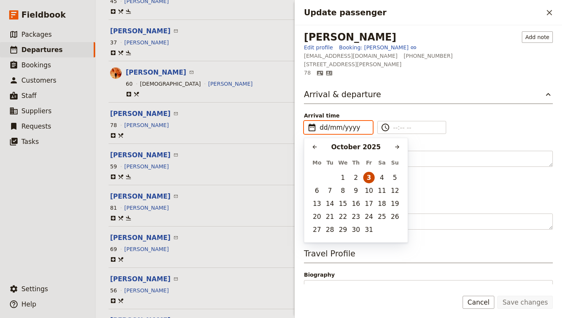
click at [370, 175] on button "3" at bounding box center [368, 177] width 11 height 11
type input "[DATE]"
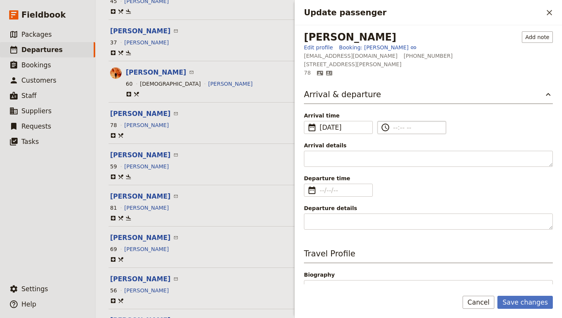
click at [397, 126] on input "​" at bounding box center [417, 127] width 48 height 9
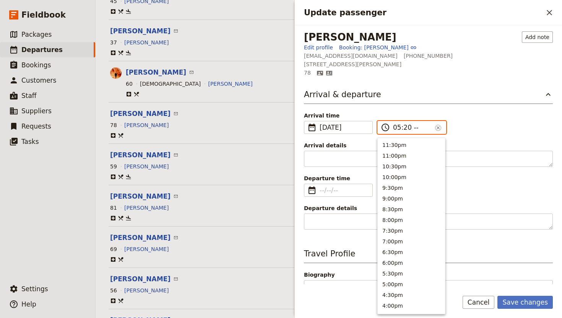
type input "05:20 pm"
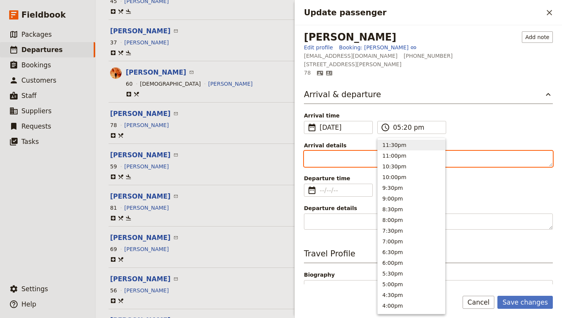
click at [333, 162] on textarea "Arrival details" at bounding box center [428, 159] width 249 height 16
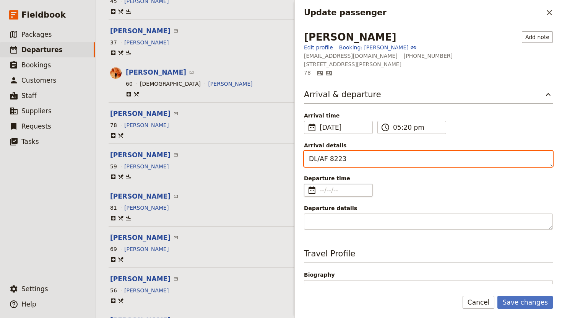
type textarea "DL/AF 8223"
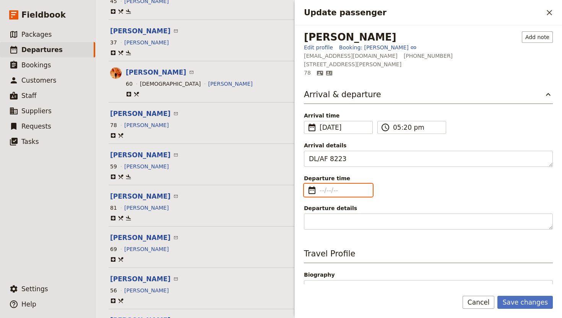
click at [332, 193] on input "Departure time ​" at bounding box center [343, 189] width 48 height 9
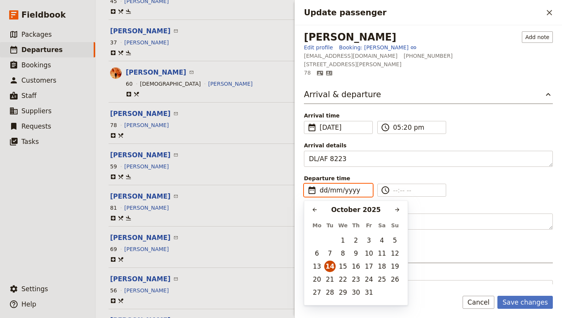
click at [329, 266] on button "14" at bounding box center [329, 265] width 11 height 11
type input "[DATE]"
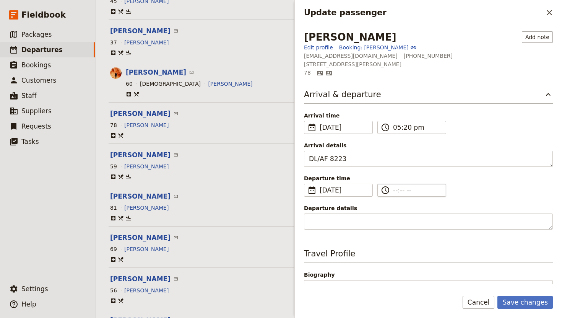
click at [395, 188] on input "​" at bounding box center [417, 189] width 48 height 9
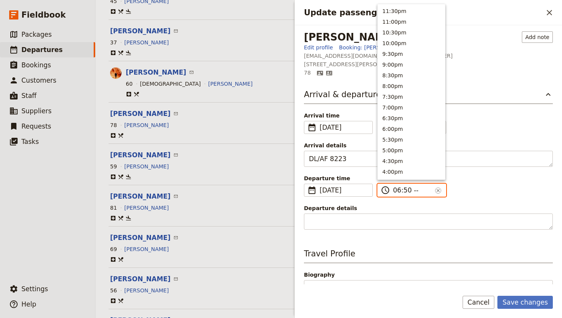
type input "06:50 am"
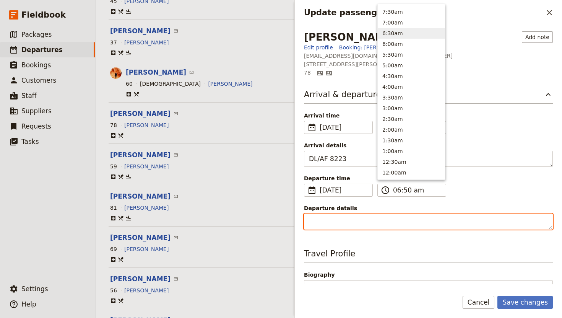
click at [348, 220] on textarea "Departure details" at bounding box center [428, 221] width 249 height 16
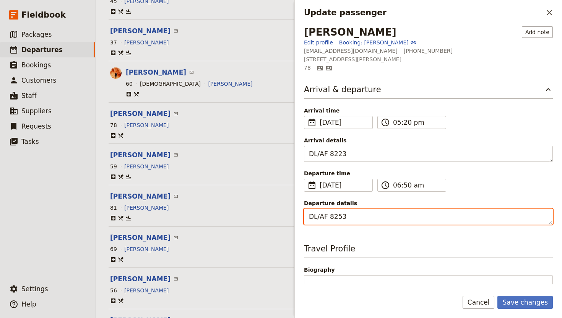
scroll to position [6, 0]
type textarea "DL/AF 8253"
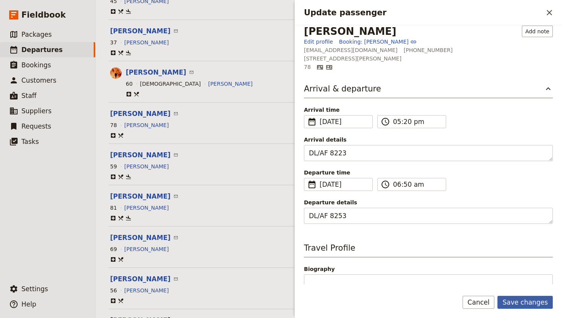
click at [518, 301] on button "Save changes" at bounding box center [524, 301] width 55 height 13
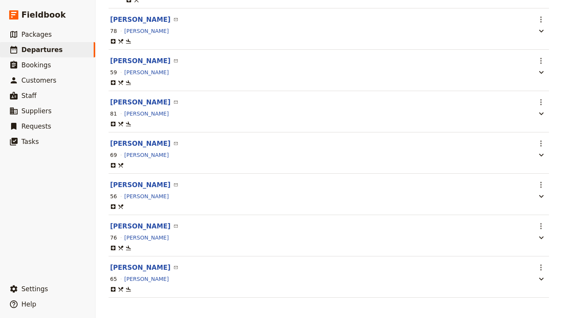
scroll to position [272, 0]
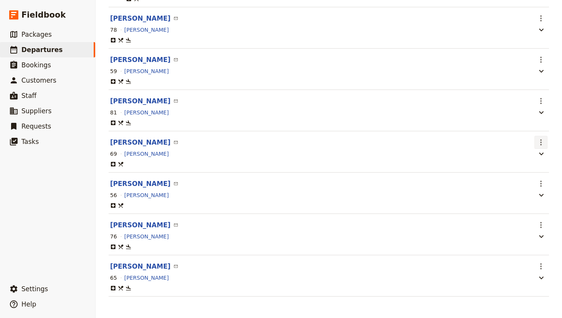
click at [540, 139] on icon "Actions" at bounding box center [541, 142] width 2 height 6
click at [504, 167] on span "Edit passenger" at bounding box center [500, 168] width 40 height 8
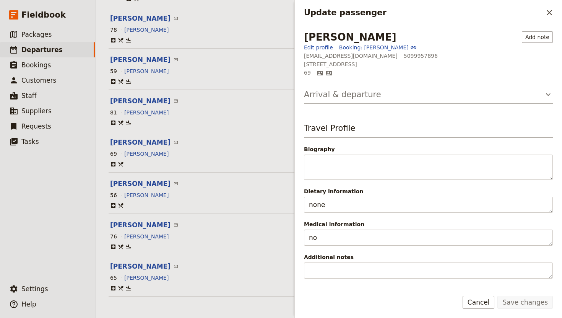
click at [357, 96] on h3 "Arrival & departure" at bounding box center [342, 94] width 77 height 11
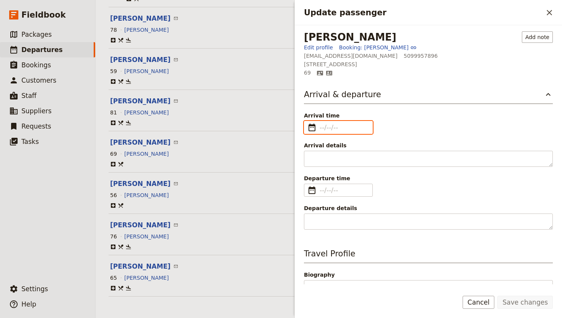
click at [325, 128] on input "Arrival time ​" at bounding box center [343, 127] width 48 height 9
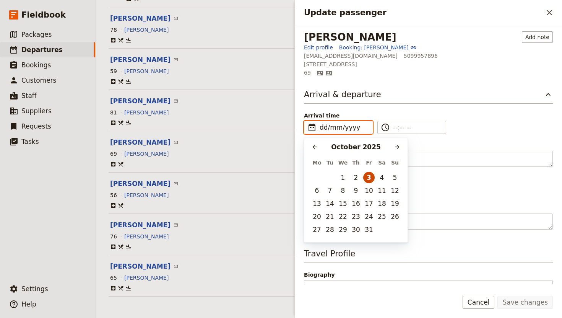
click at [370, 178] on button "3" at bounding box center [368, 177] width 11 height 11
type input "[DATE]"
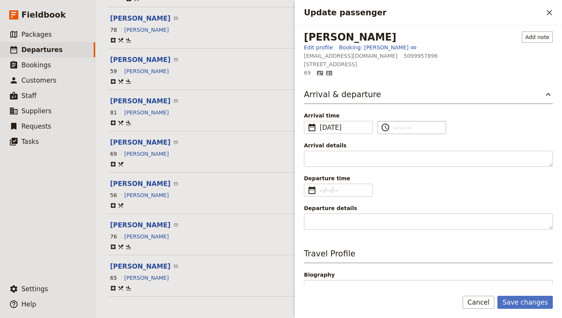
click at [393, 124] on input "​" at bounding box center [417, 127] width 48 height 9
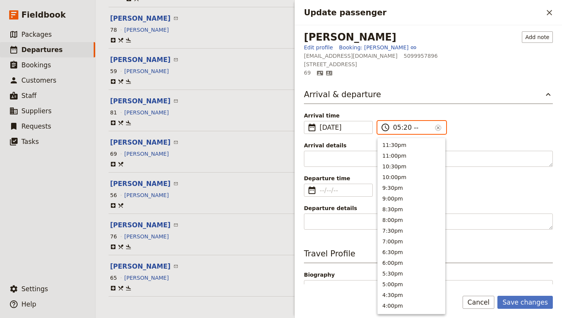
type input "05:20 pm"
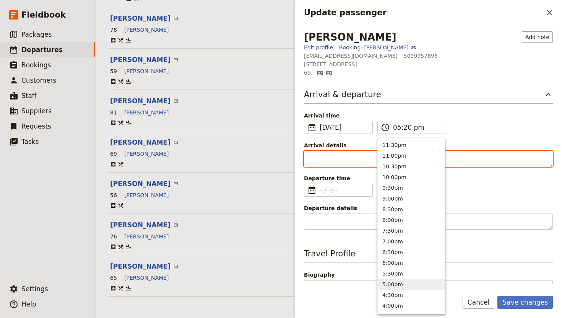
click at [333, 158] on textarea "Arrival details" at bounding box center [428, 159] width 249 height 16
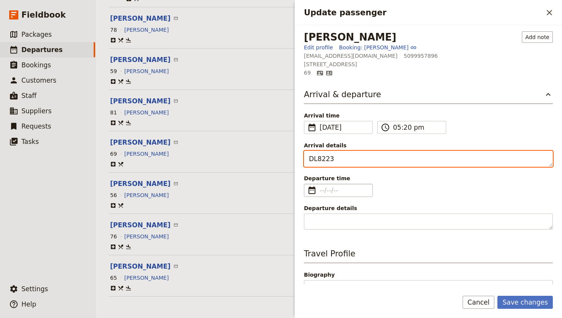
type textarea "DL8223"
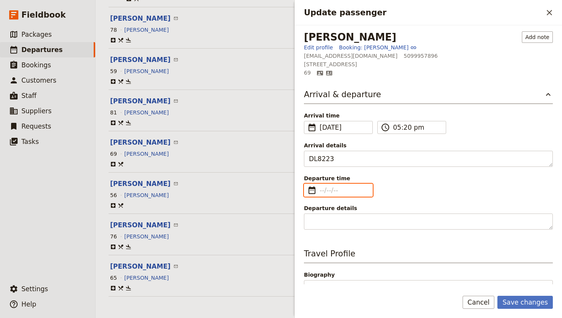
click at [352, 190] on input "Departure time ​" at bounding box center [343, 189] width 48 height 9
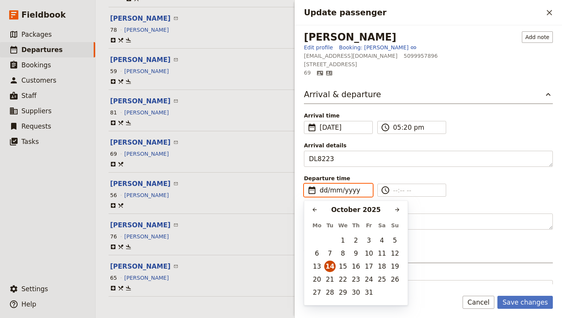
click at [332, 266] on button "14" at bounding box center [329, 265] width 11 height 11
type input "[DATE]"
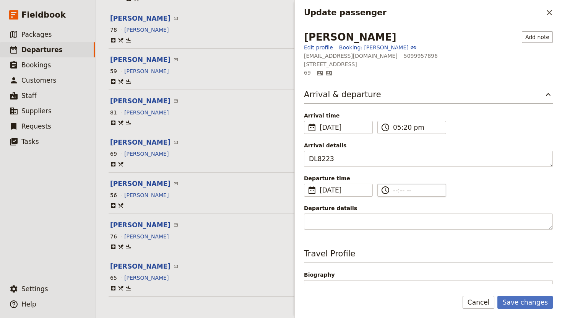
click at [395, 188] on input "​" at bounding box center [417, 189] width 48 height 9
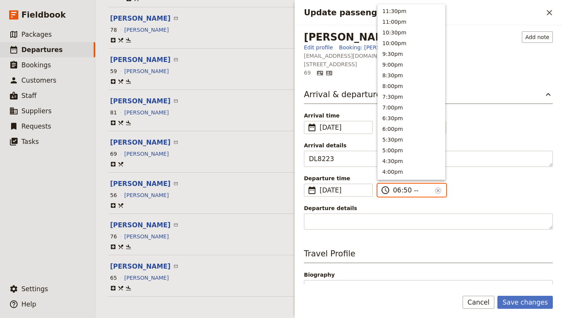
type input "06:50 am"
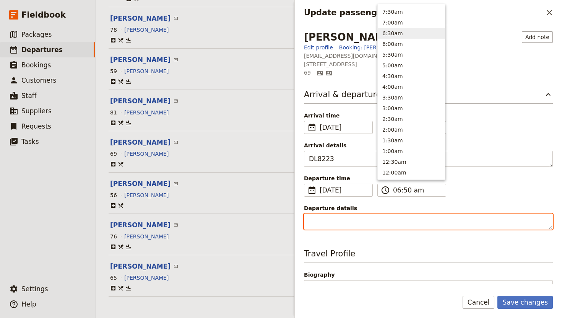
click at [345, 220] on textarea "Departure details" at bounding box center [428, 221] width 249 height 16
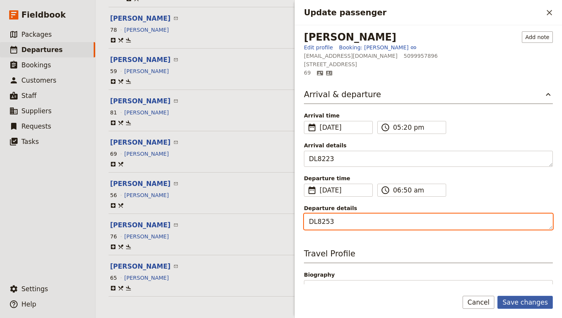
type textarea "DL8253"
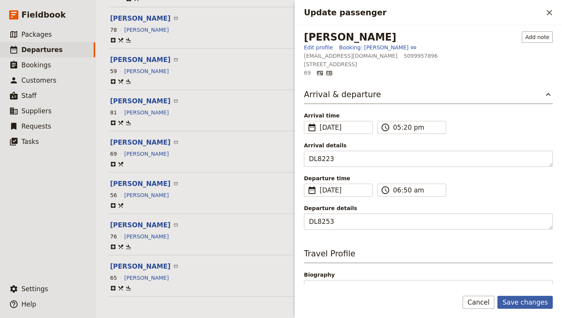
click at [528, 302] on button "Save changes" at bounding box center [524, 301] width 55 height 13
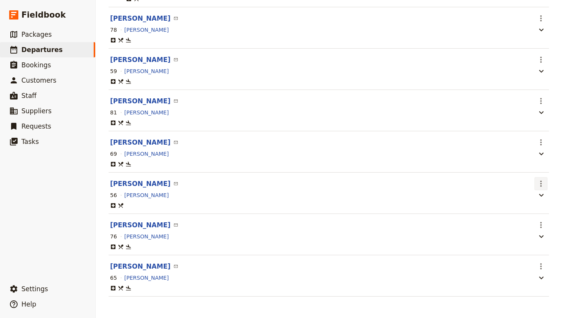
click at [541, 182] on icon "Actions" at bounding box center [540, 183] width 9 height 9
click at [506, 210] on span "Edit passenger" at bounding box center [500, 210] width 40 height 8
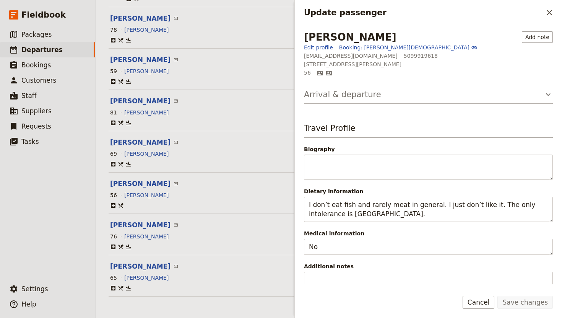
click at [349, 101] on button "Arrival & departure" at bounding box center [428, 96] width 249 height 15
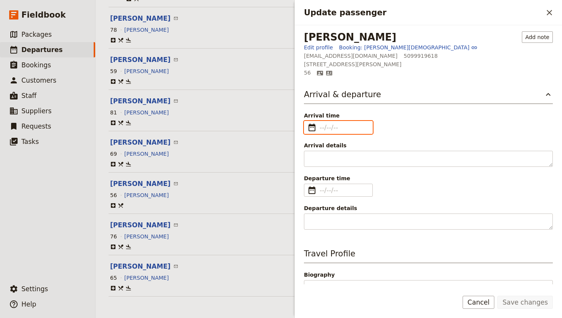
click at [327, 129] on input "Arrival time ​" at bounding box center [343, 127] width 48 height 9
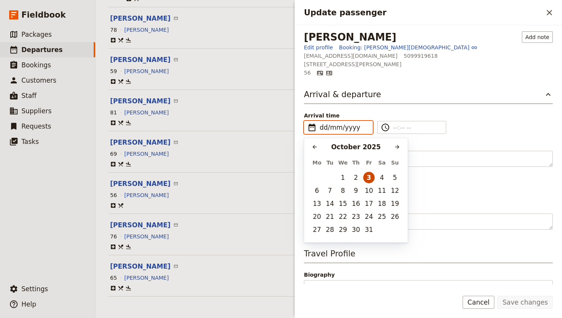
click at [370, 177] on button "3" at bounding box center [368, 177] width 11 height 11
type input "[DATE]"
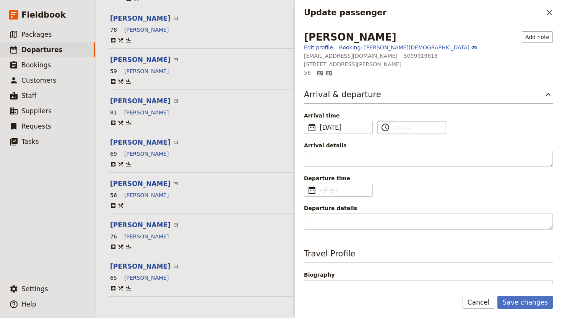
click at [395, 127] on input "​" at bounding box center [417, 127] width 48 height 9
type input "--:-- --"
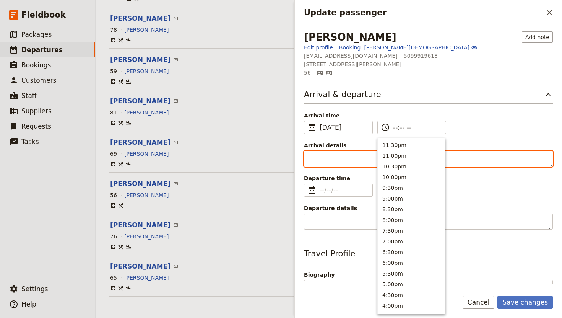
click at [336, 159] on textarea "Arrival details" at bounding box center [428, 159] width 249 height 16
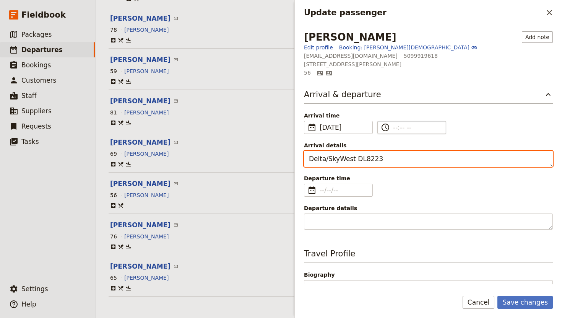
type textarea "Delta/SkyWest DL8223"
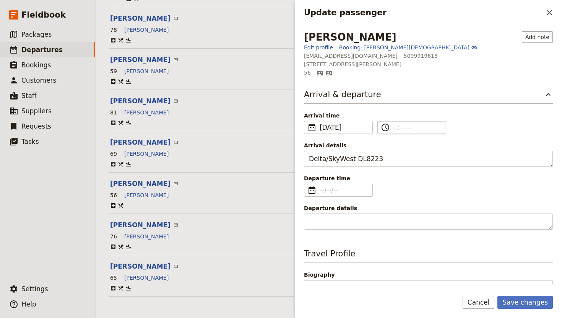
click at [390, 131] on label "​" at bounding box center [411, 127] width 69 height 13
click at [393, 131] on input "​" at bounding box center [417, 127] width 48 height 9
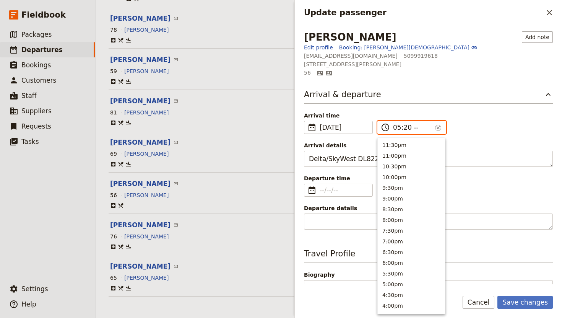
type input "05:20 pm"
click at [348, 203] on div "Arrival & departure Arrival time ​ [DATE] [DATE] ​ [DATE] 17:20 ​ 05:20 pm ​ Ar…" at bounding box center [428, 159] width 249 height 141
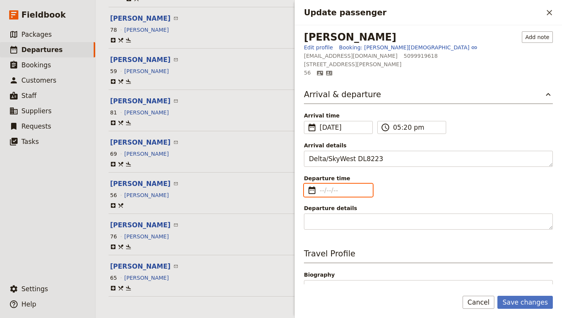
click at [329, 188] on input "Departure time ​" at bounding box center [343, 189] width 48 height 9
type input "dd/mm/yyyy"
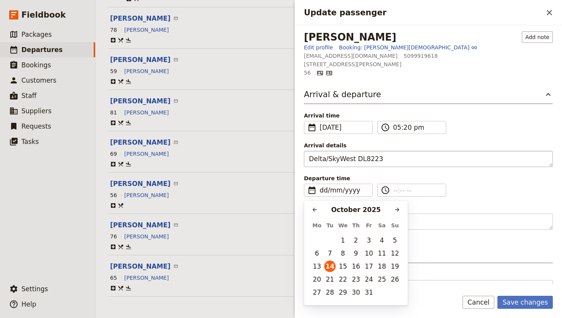
click at [351, 160] on textarea "Delta/SkyWest DL8223" at bounding box center [428, 159] width 249 height 16
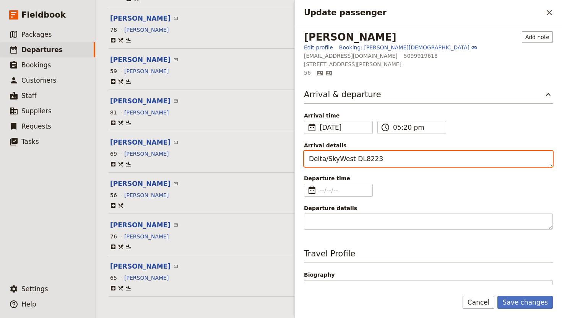
click at [351, 160] on textarea "Delta/SkyWest DL8223" at bounding box center [428, 159] width 249 height 16
click at [354, 160] on textarea "Delta/SkyWest DL8223" at bounding box center [428, 159] width 249 height 16
type textarea "DL8223"
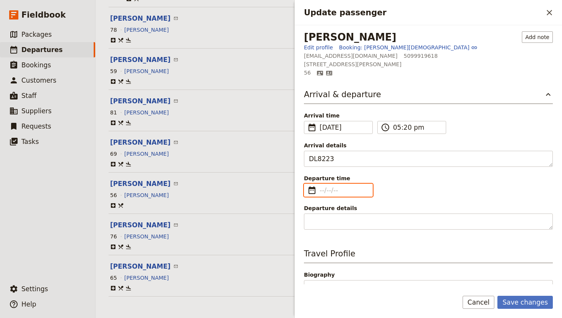
click at [351, 190] on input "Departure time ​" at bounding box center [343, 189] width 48 height 9
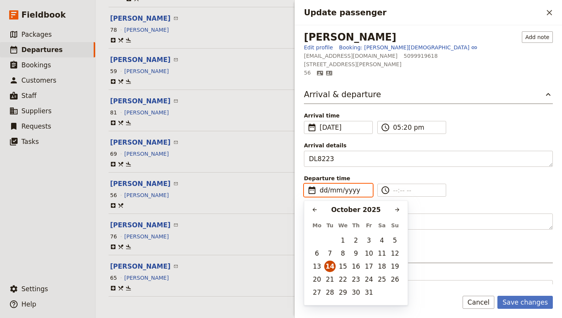
click at [332, 264] on button "14" at bounding box center [329, 265] width 11 height 11
type input "[DATE]"
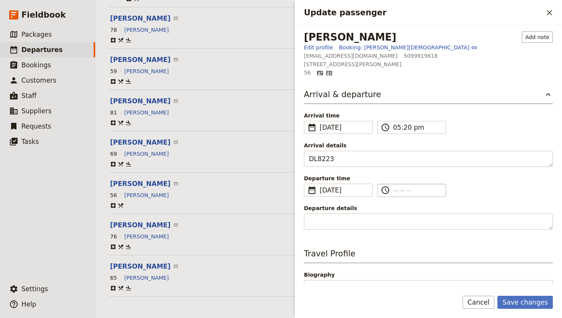
click at [398, 189] on input "​" at bounding box center [417, 189] width 48 height 9
type input "--:-- --"
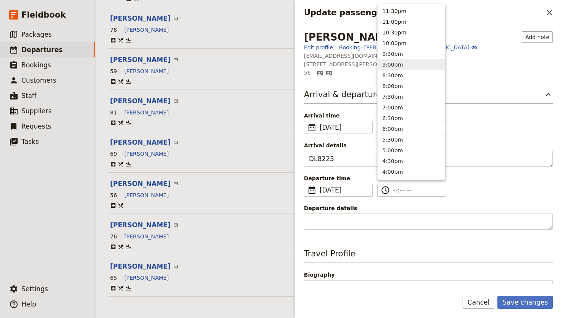
click at [370, 205] on span "Departure details" at bounding box center [428, 208] width 249 height 8
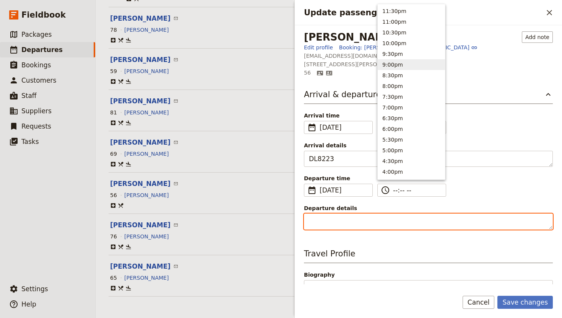
click at [370, 213] on textarea "Departure details" at bounding box center [428, 221] width 249 height 16
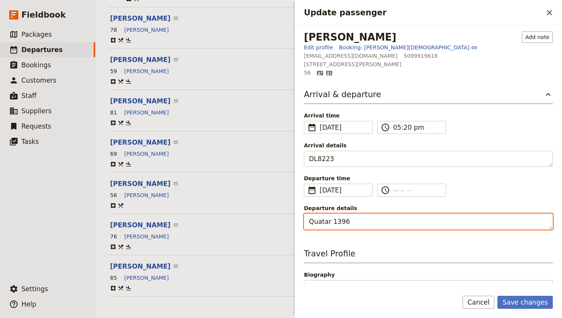
type textarea "Quatar 1396"
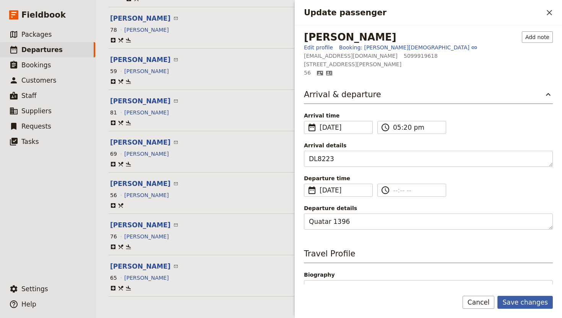
click at [522, 302] on button "Save changes" at bounding box center [524, 301] width 55 height 13
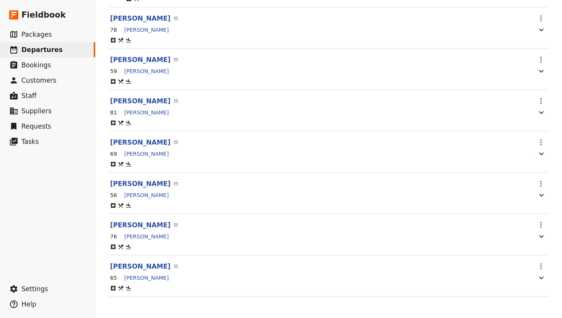
scroll to position [0, 0]
